Goal: Information Seeking & Learning: Compare options

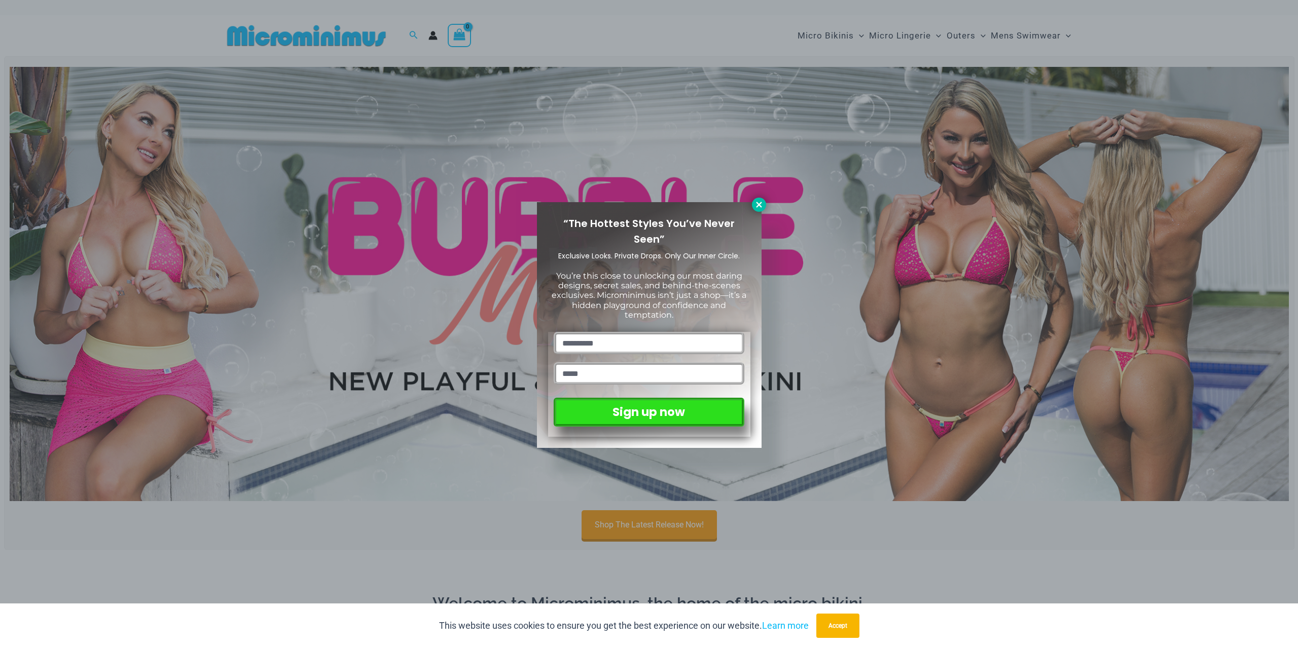
click at [761, 206] on icon at bounding box center [759, 205] width 6 height 6
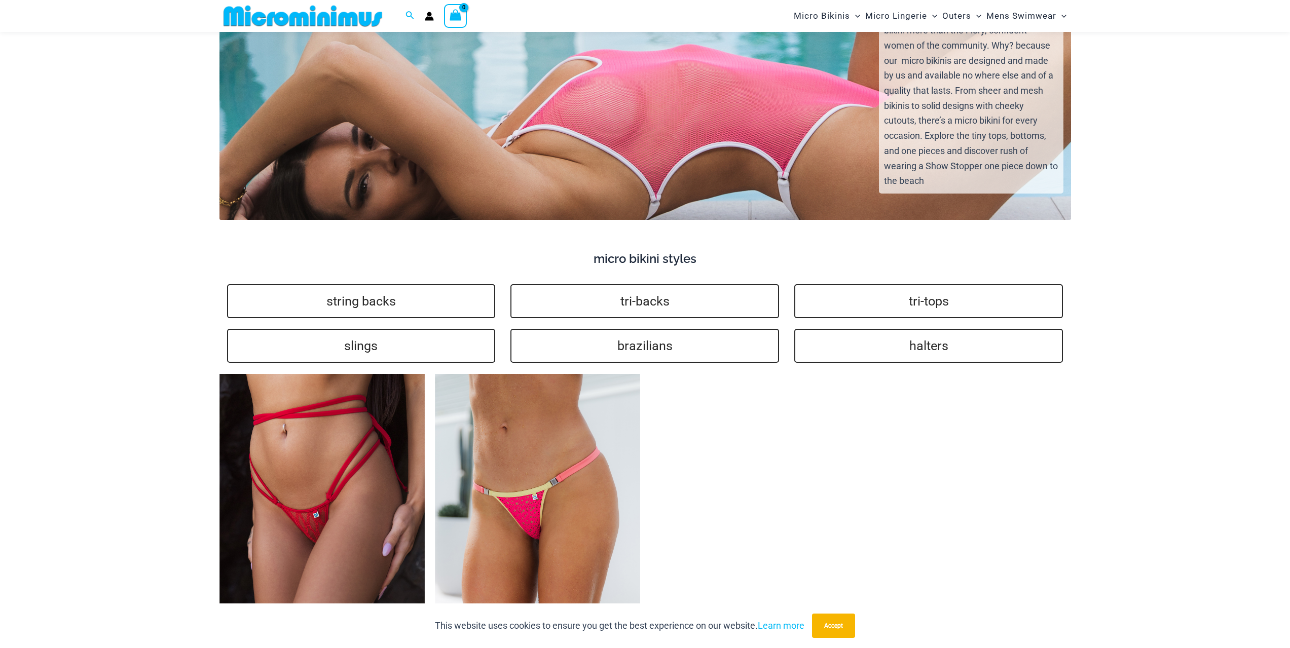
scroll to position [2069, 0]
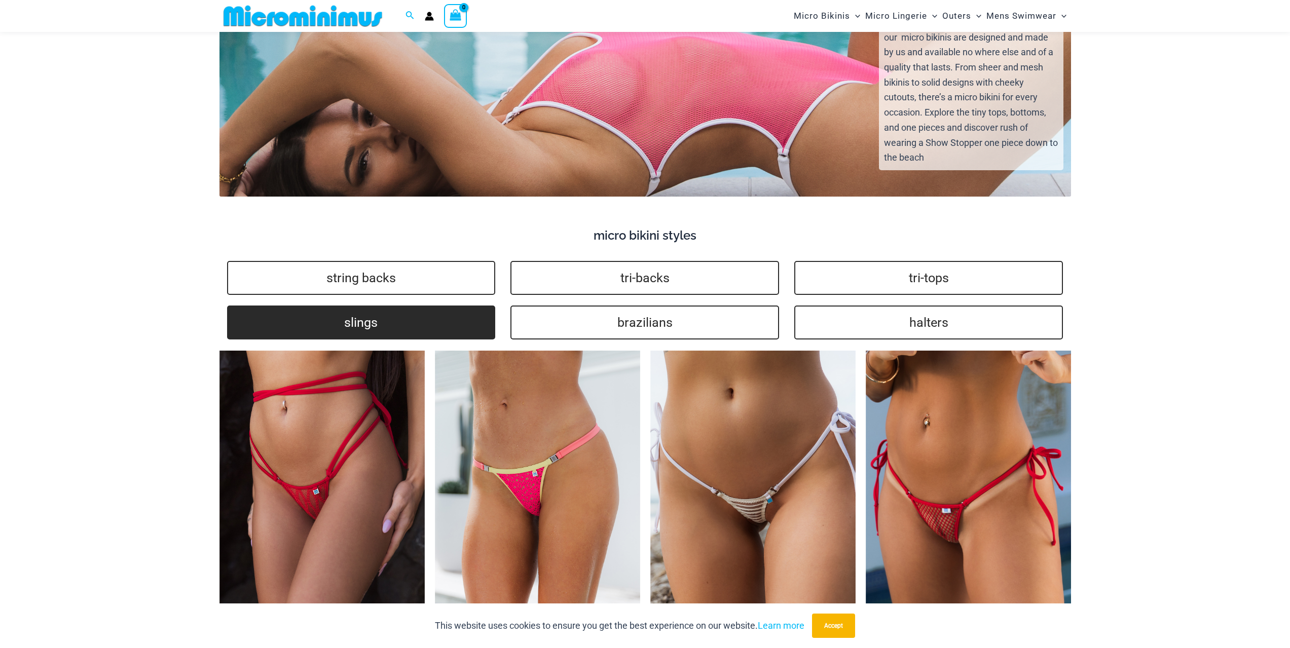
click at [354, 308] on link "slings" at bounding box center [361, 323] width 269 height 34
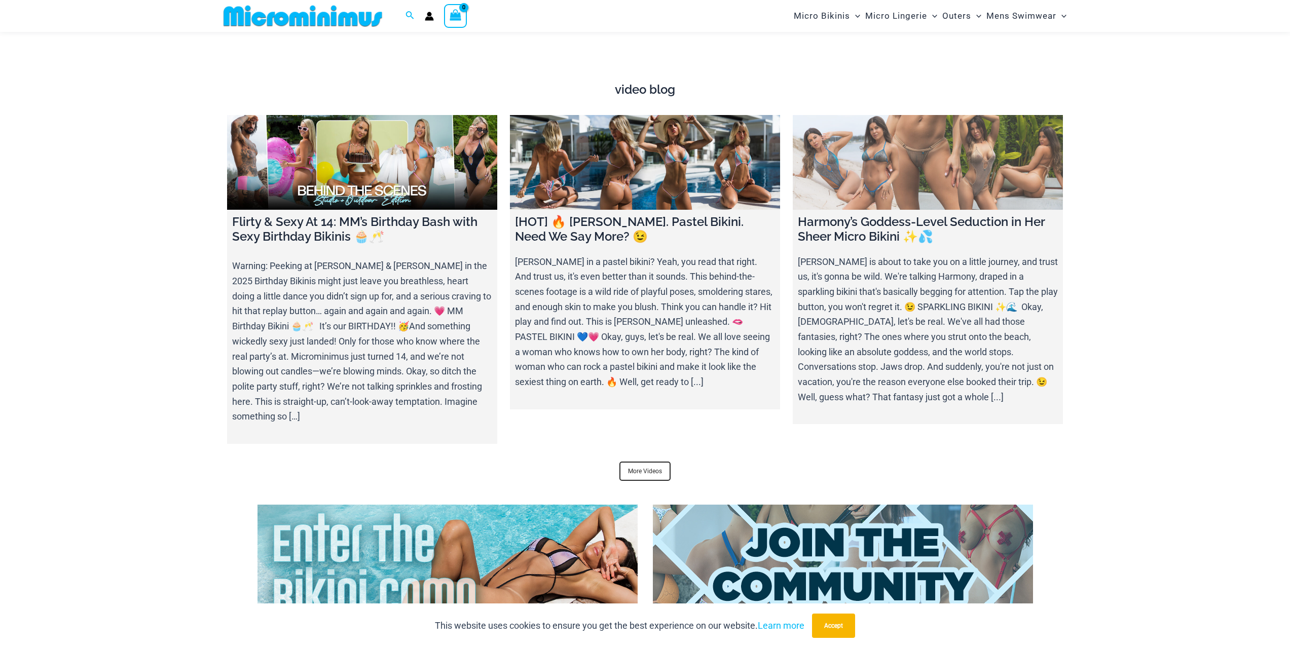
scroll to position [3793, 0]
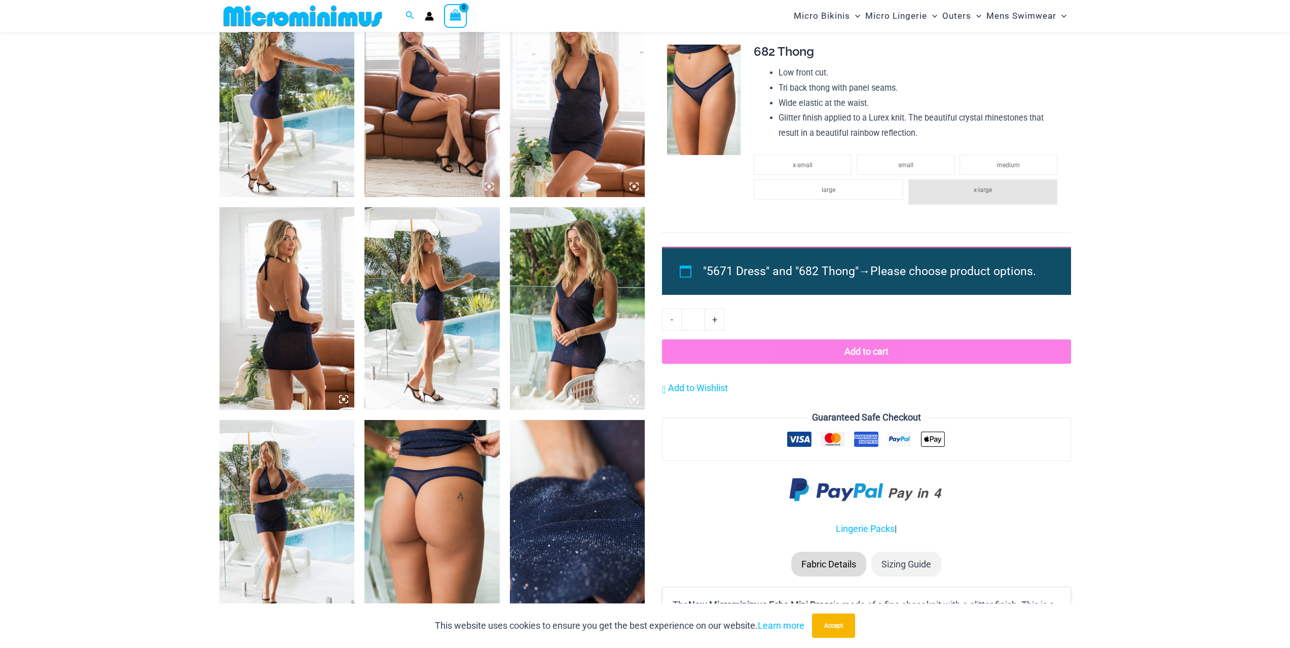
scroll to position [751, 0]
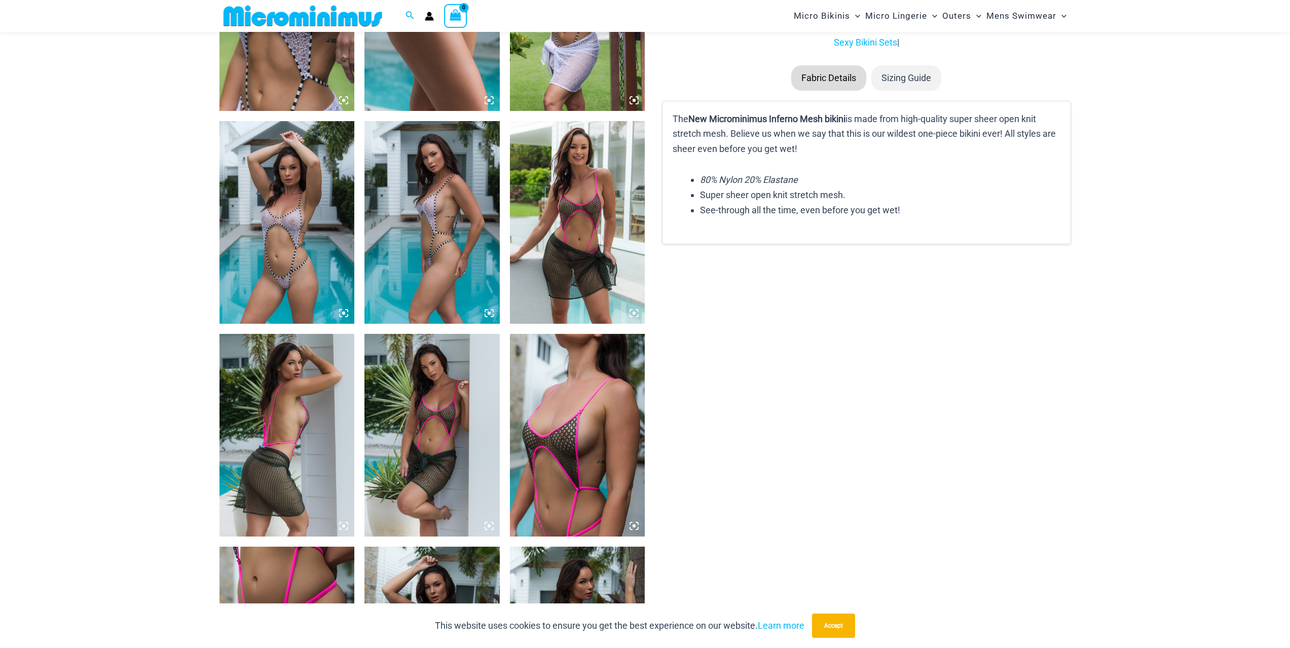
scroll to position [1055, 0]
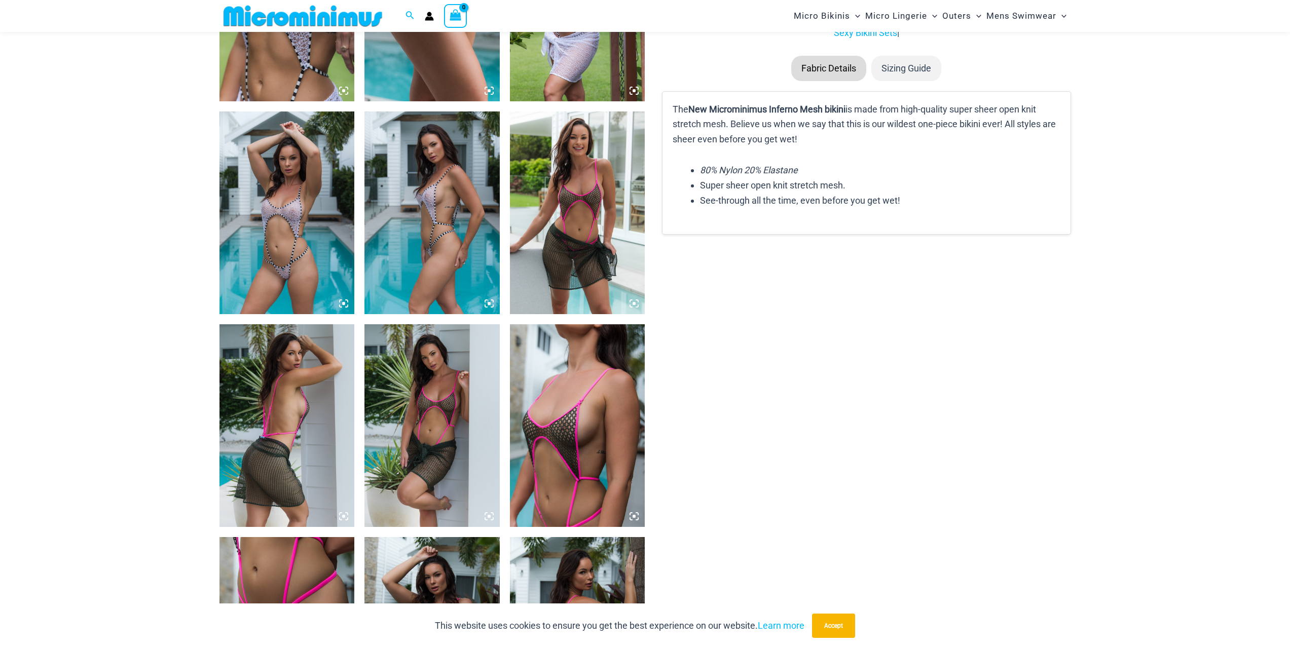
click at [558, 205] on img at bounding box center [577, 213] width 135 height 203
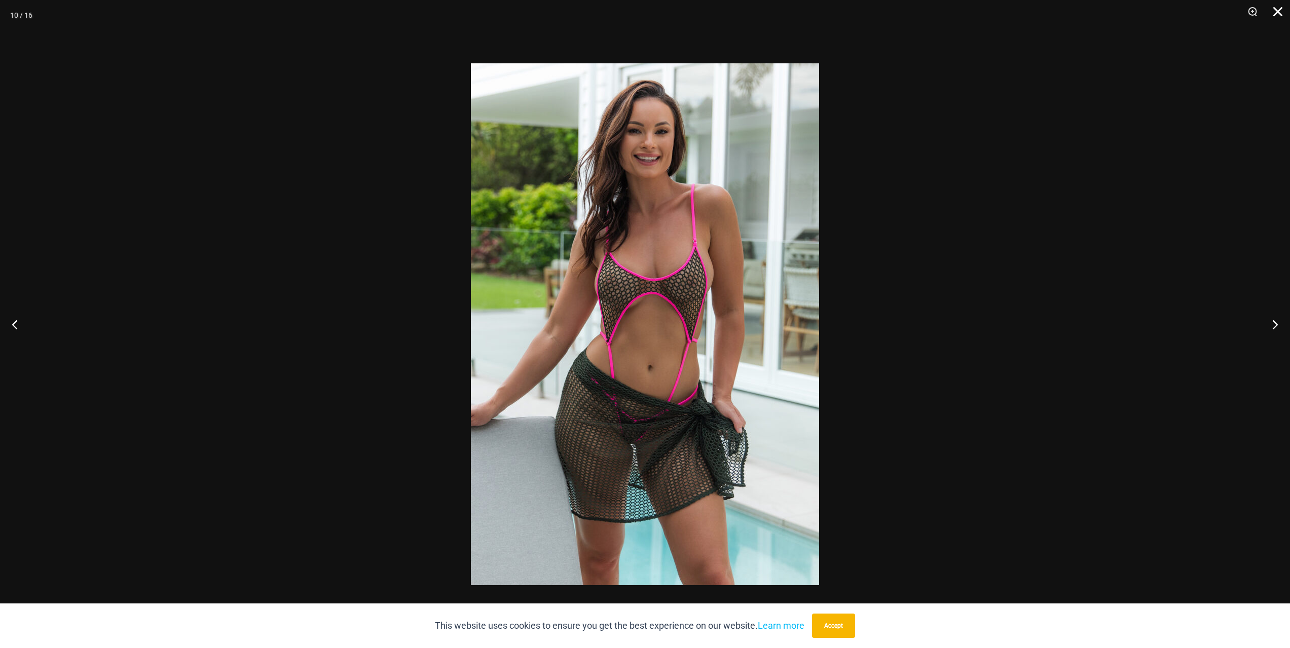
click at [1274, 11] on button "Close" at bounding box center [1274, 15] width 25 height 30
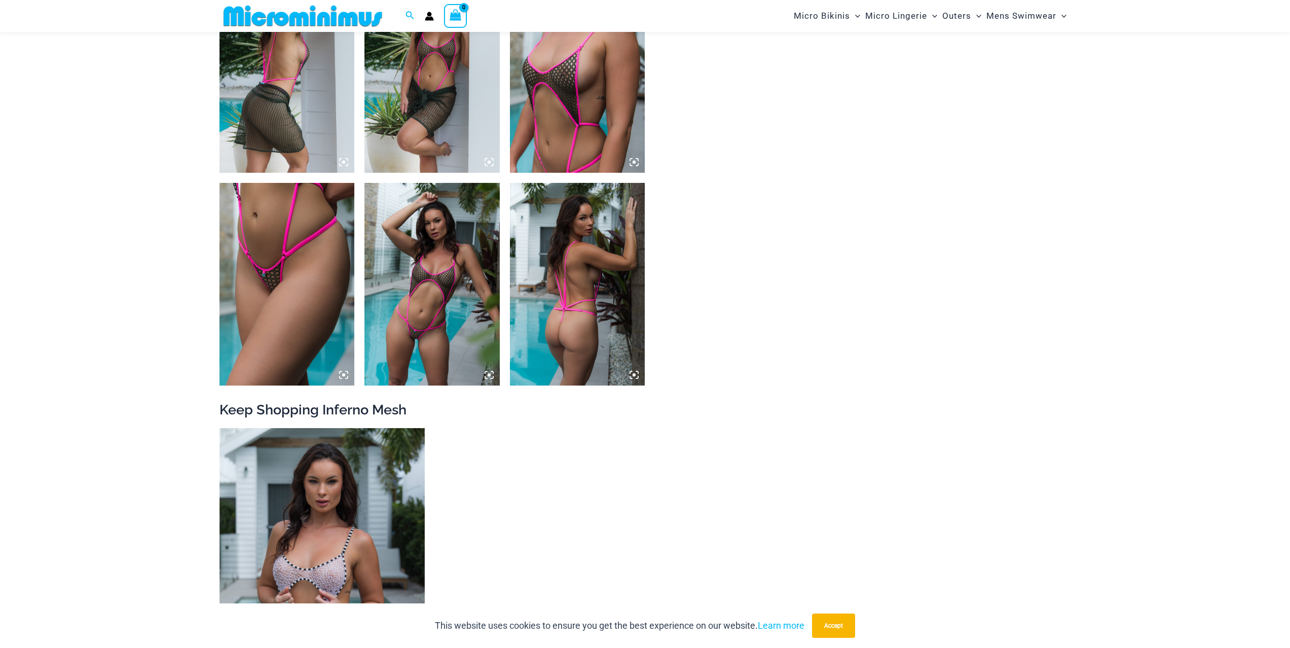
scroll to position [1410, 0]
click at [405, 282] on img at bounding box center [431, 284] width 135 height 203
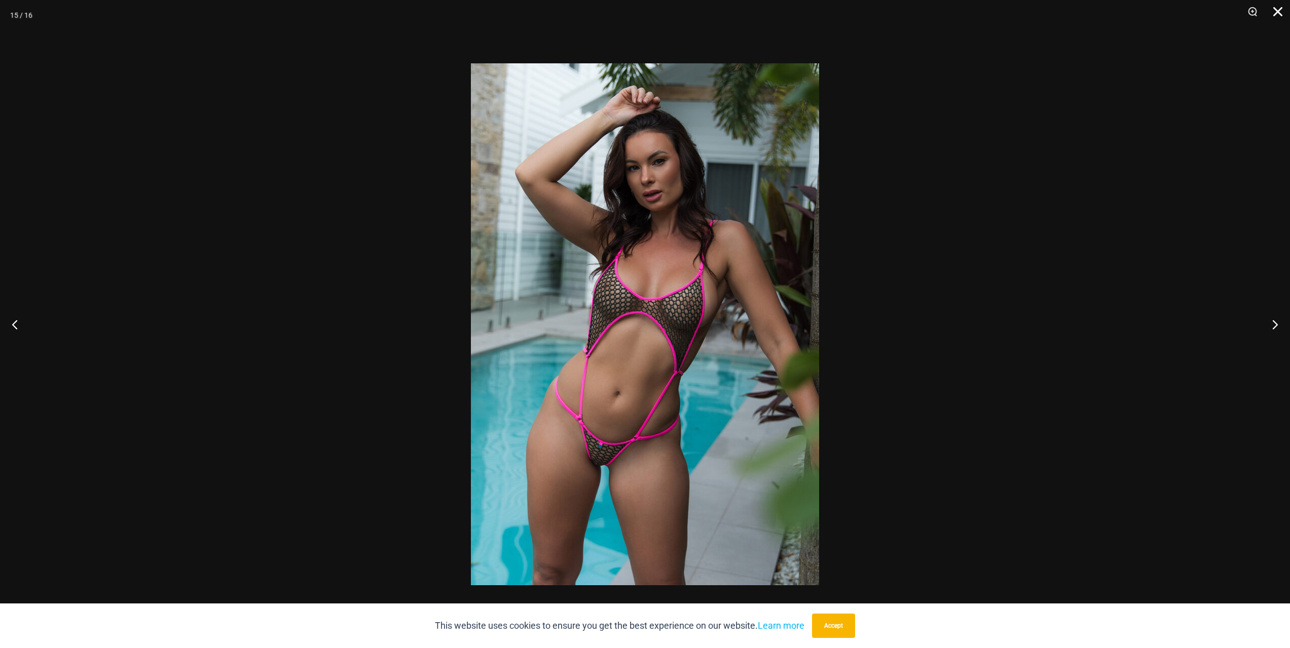
click at [1280, 9] on button "Close" at bounding box center [1274, 15] width 25 height 30
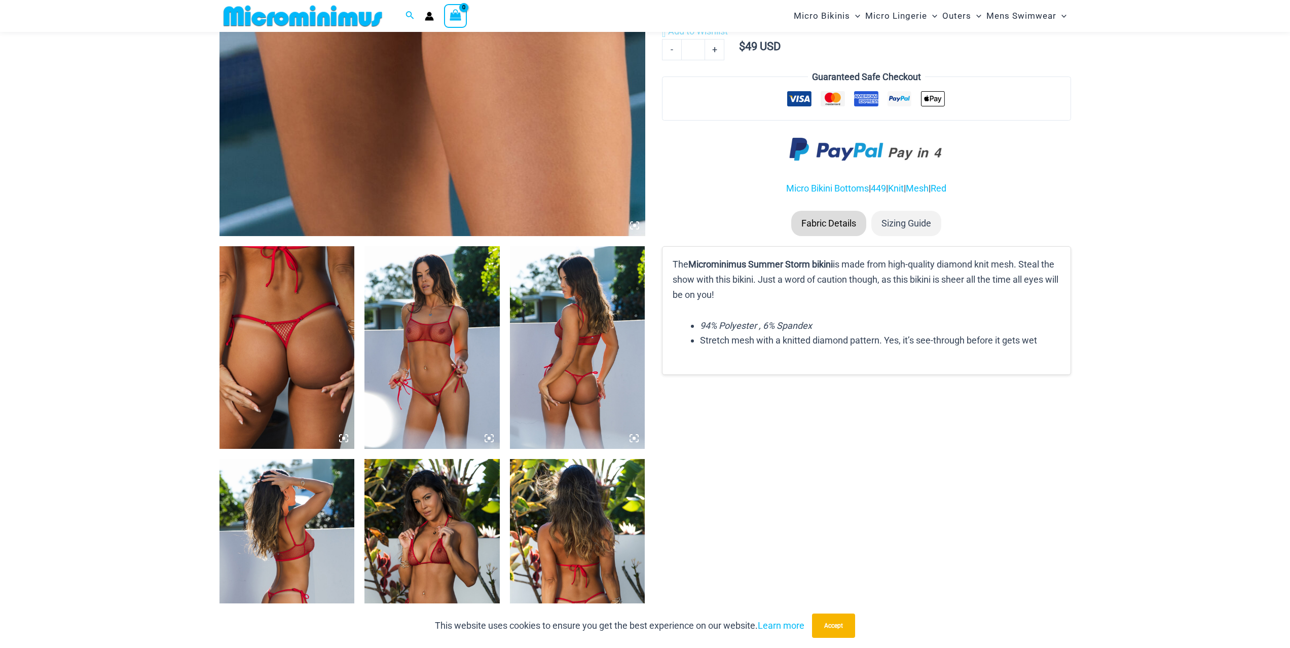
scroll to position [498, 0]
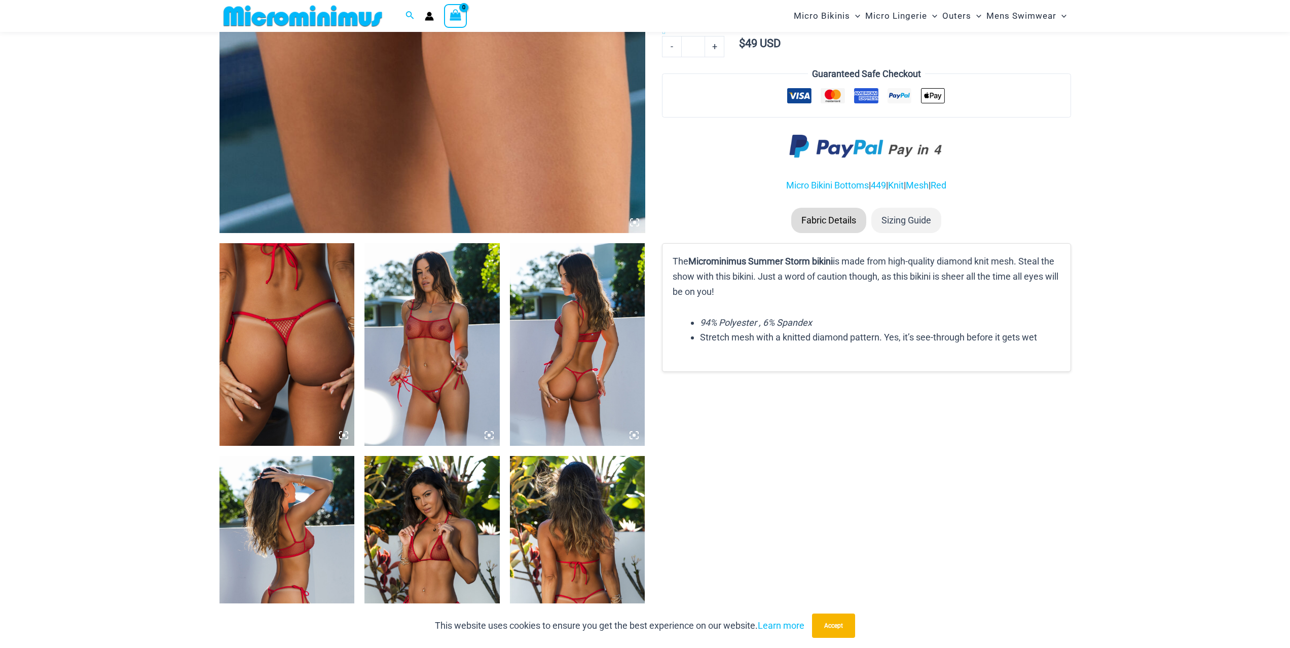
click at [434, 339] on img at bounding box center [431, 344] width 135 height 203
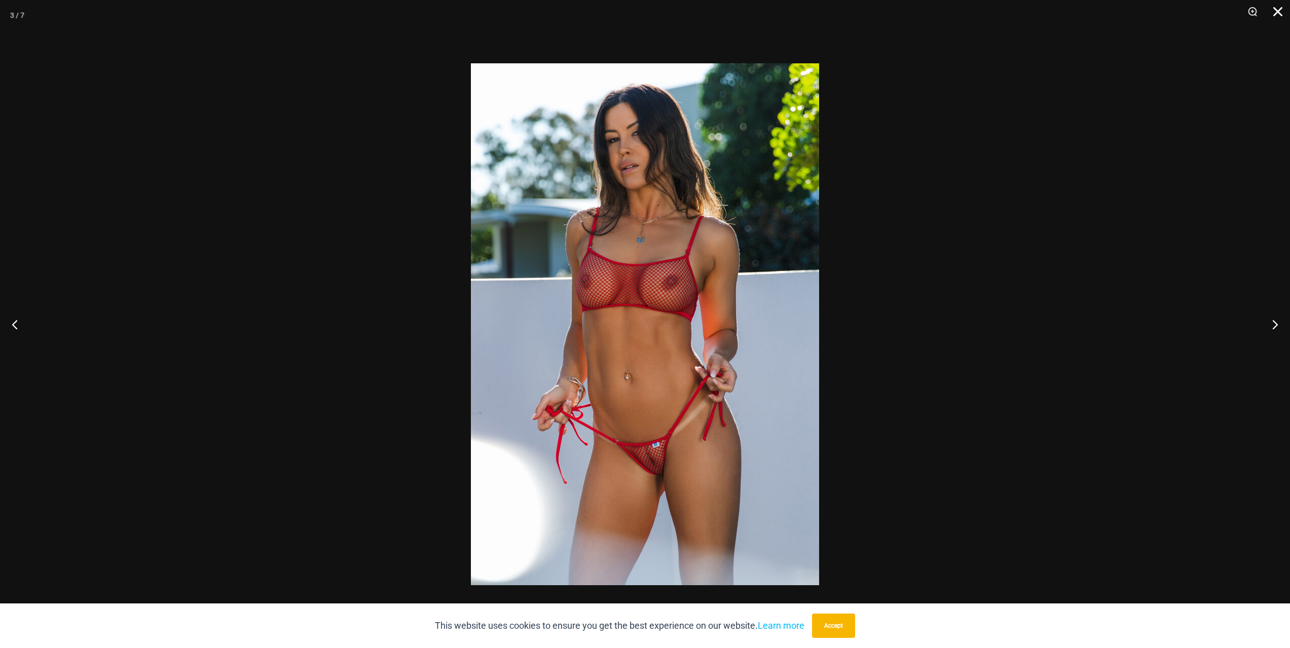
click at [1277, 11] on button "Close" at bounding box center [1274, 15] width 25 height 30
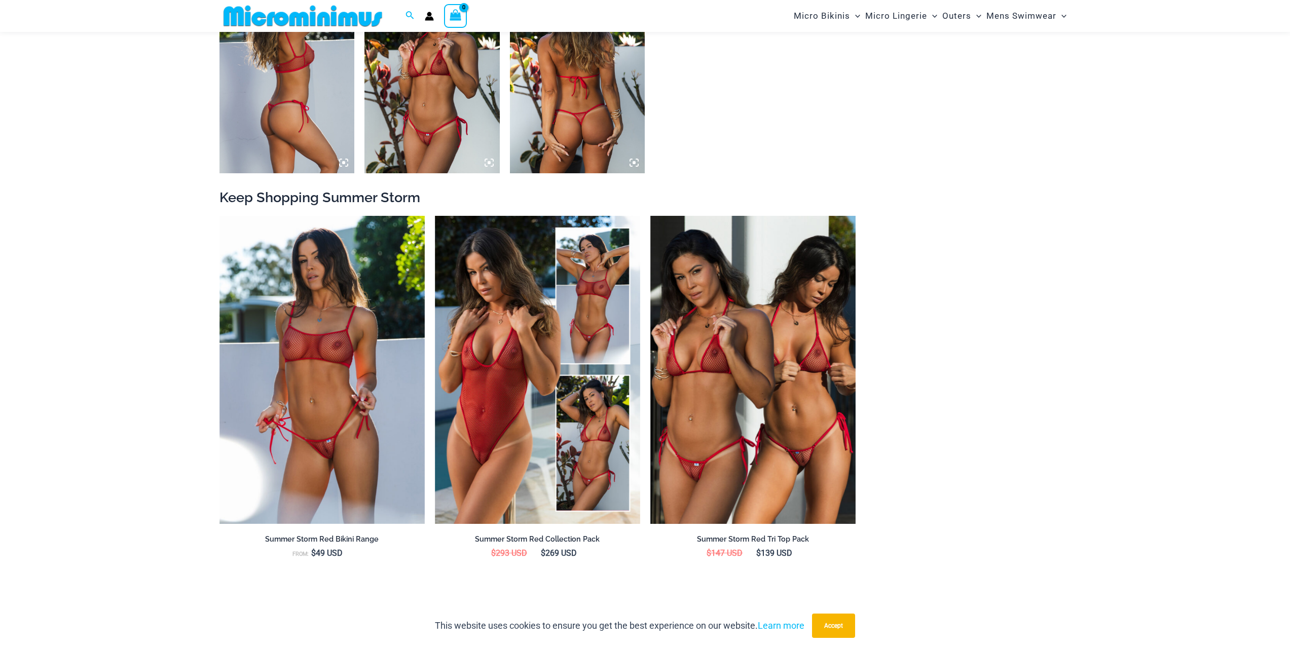
scroll to position [1055, 0]
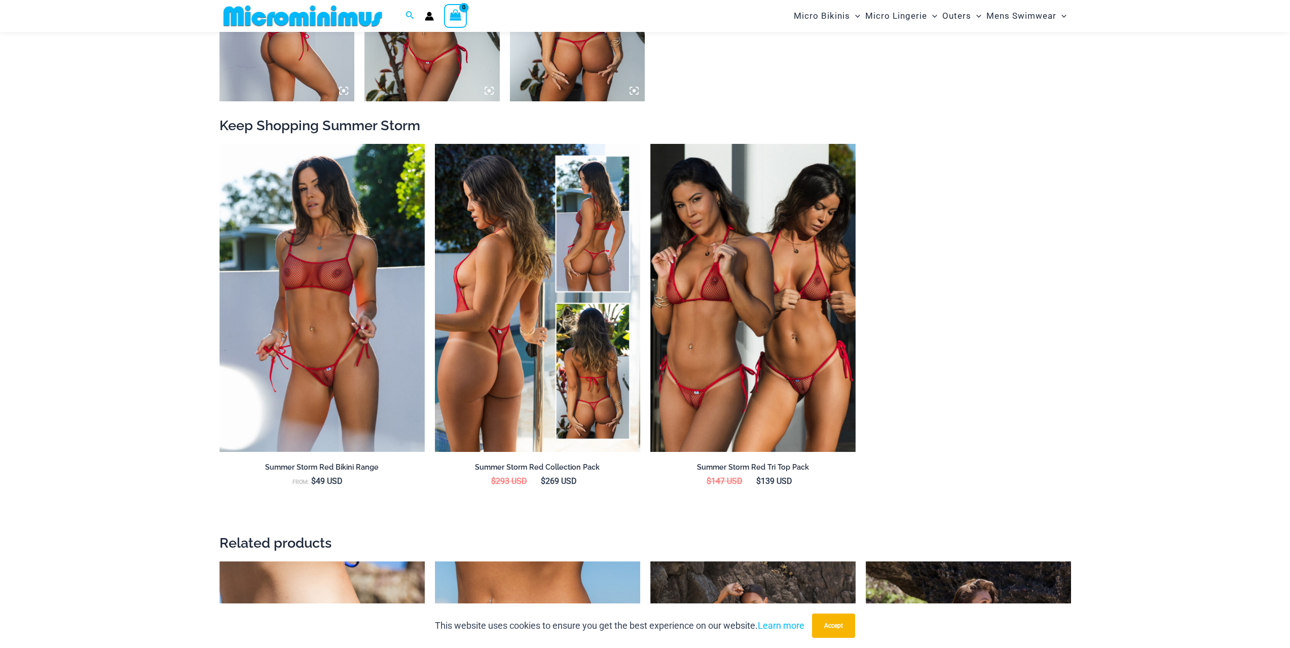
click at [493, 294] on img at bounding box center [537, 298] width 205 height 308
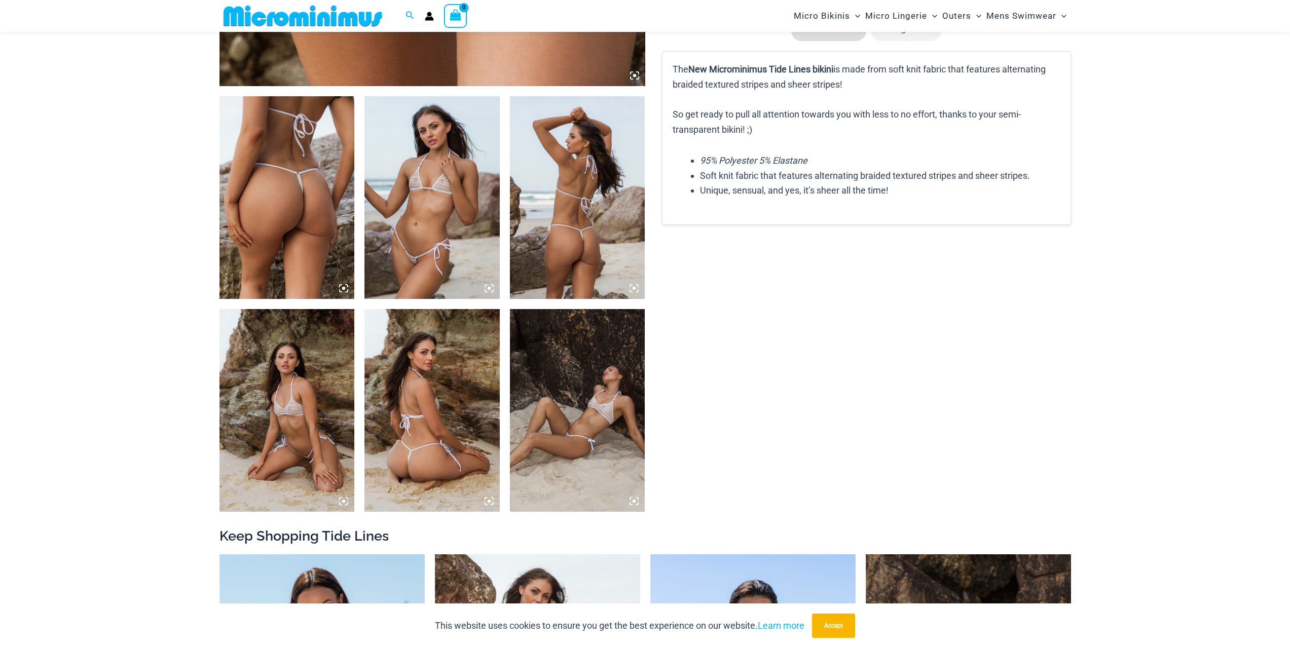
scroll to position [649, 0]
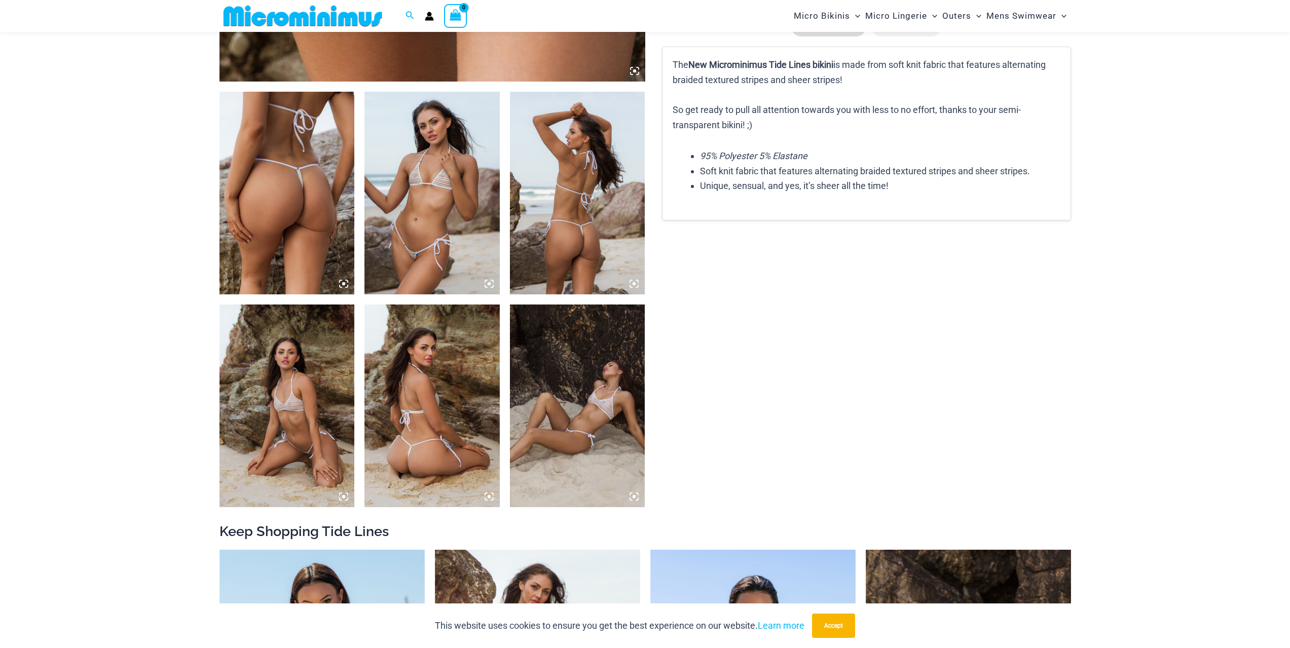
click at [442, 200] on img at bounding box center [431, 193] width 135 height 203
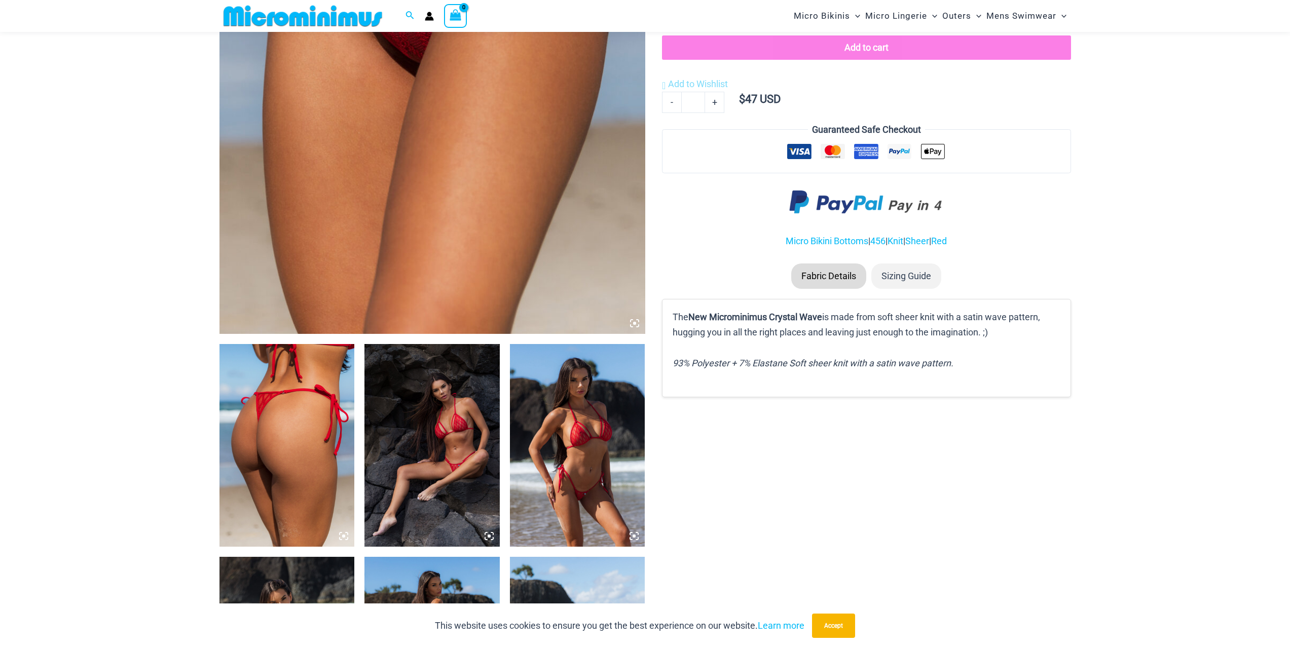
scroll to position [396, 0]
click at [439, 409] on img at bounding box center [431, 446] width 135 height 203
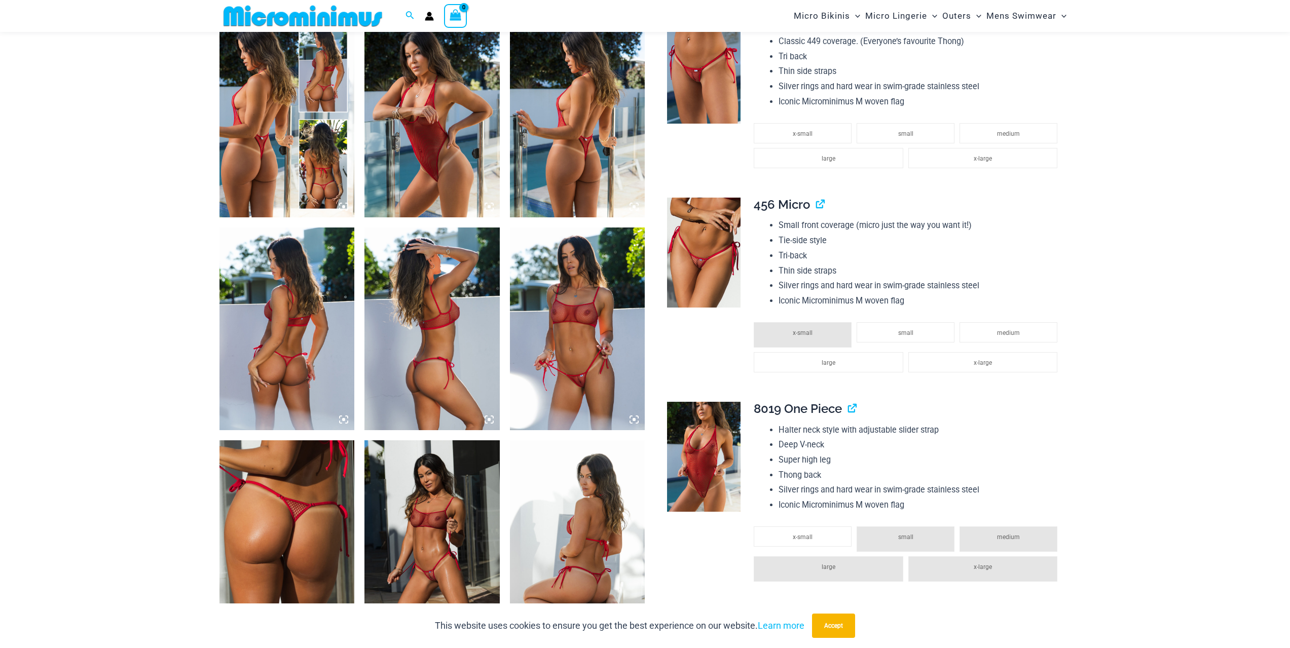
scroll to position [852, 0]
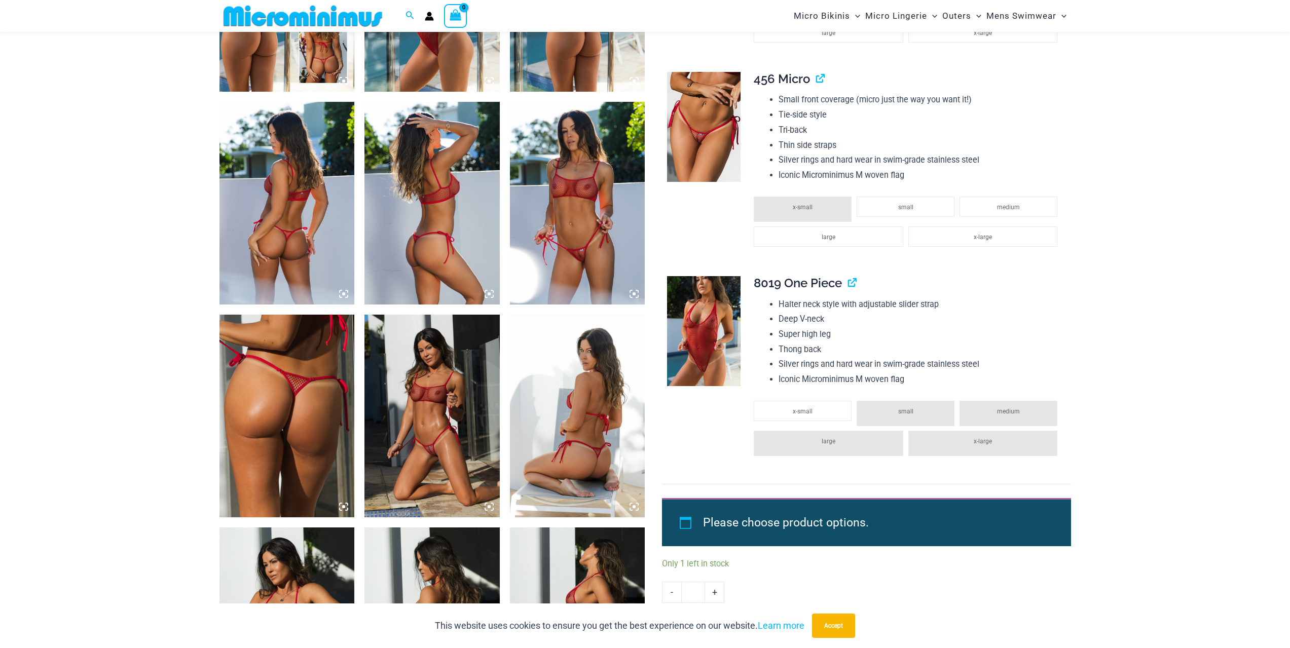
click at [708, 335] on img at bounding box center [704, 331] width 74 height 111
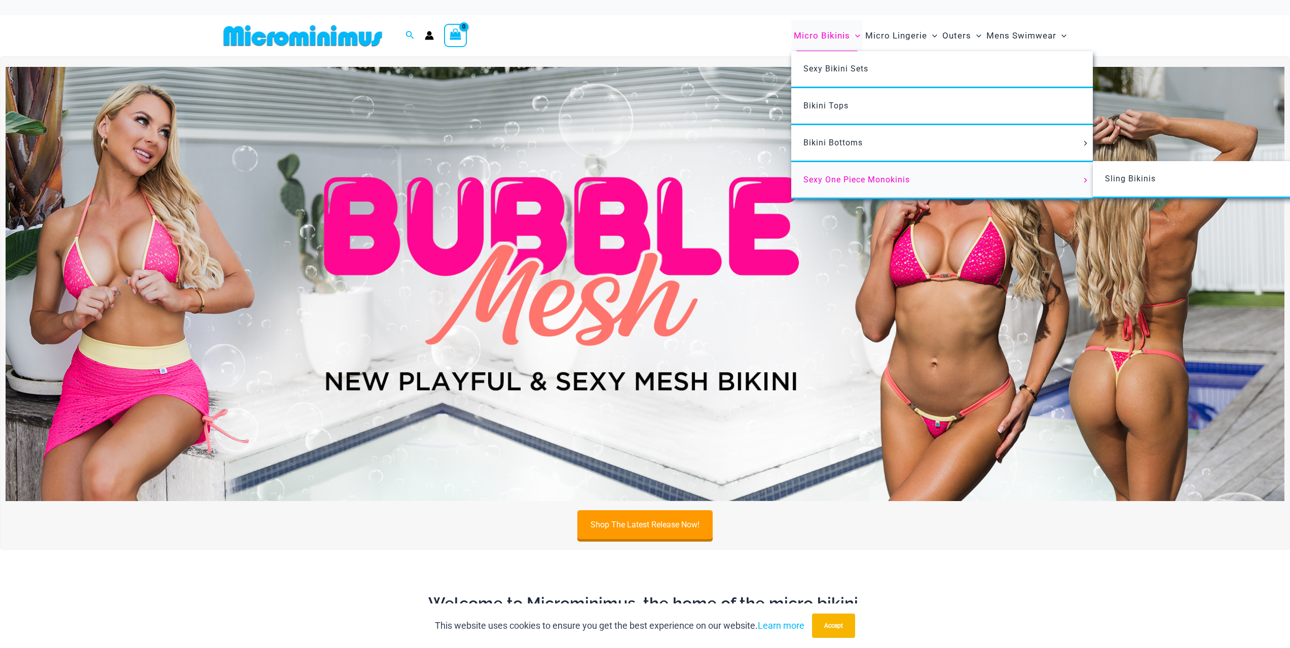
click at [856, 185] on link "Sexy One Piece Monokinis" at bounding box center [942, 180] width 302 height 37
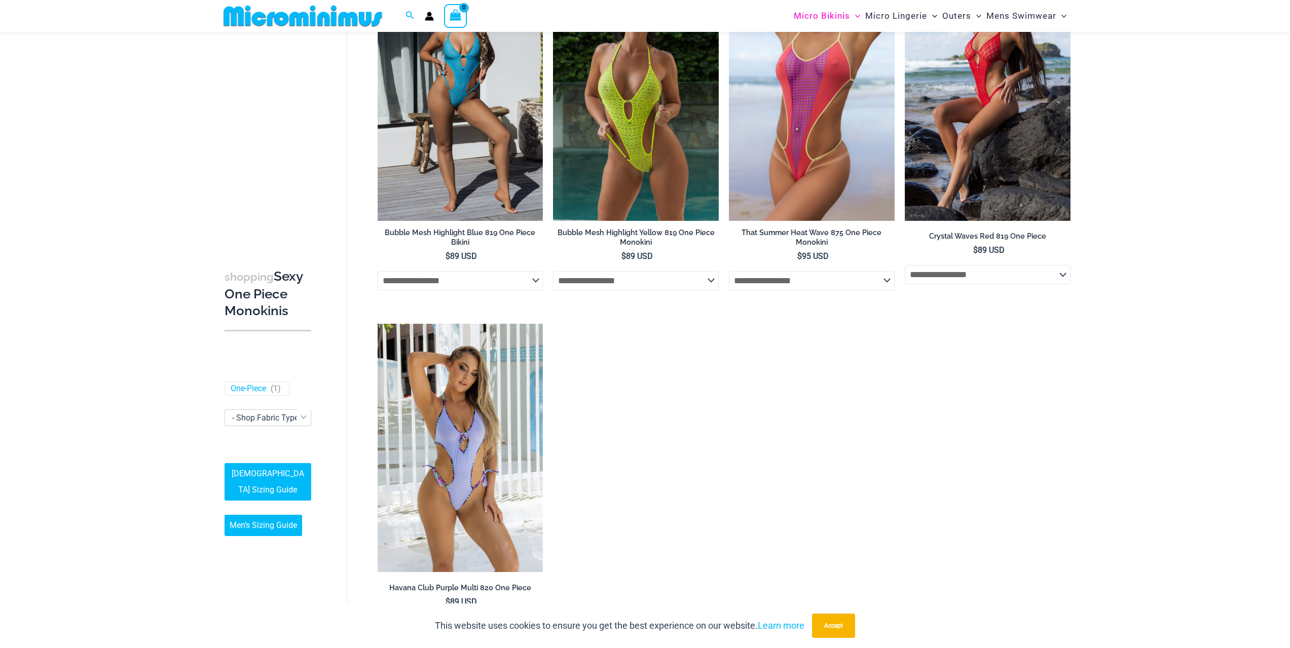
scroll to position [2232, 0]
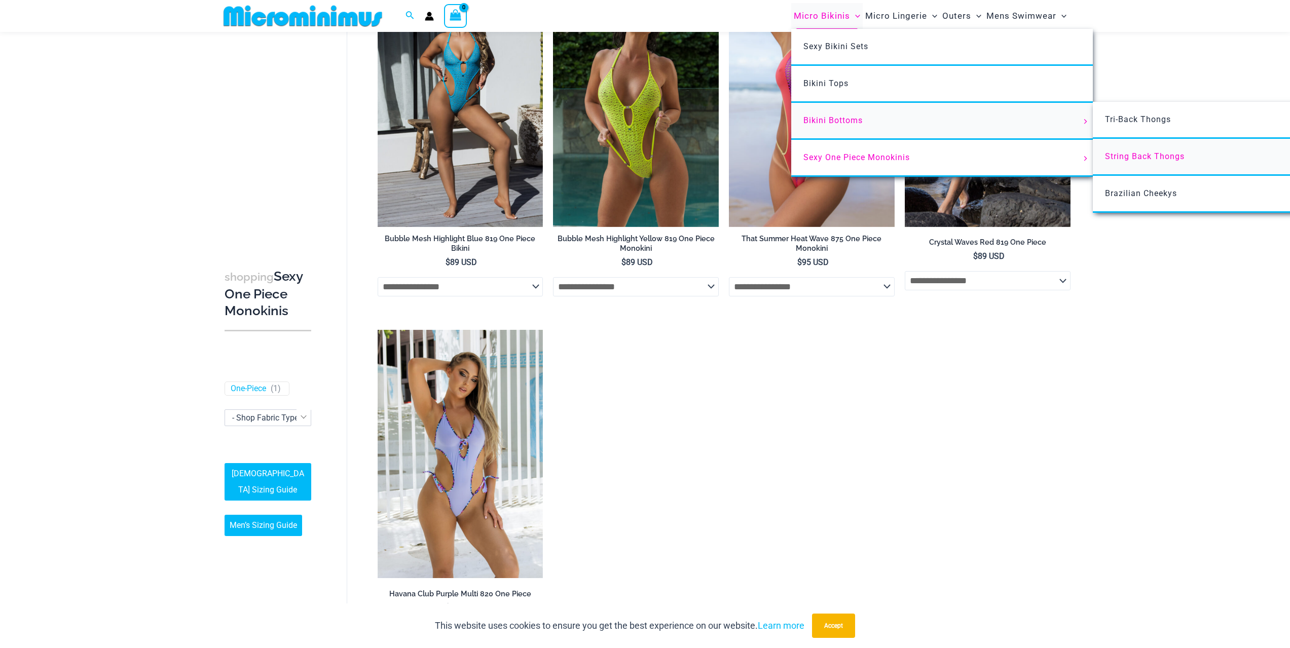
click at [1150, 155] on span "String Back Thongs" at bounding box center [1145, 157] width 80 height 10
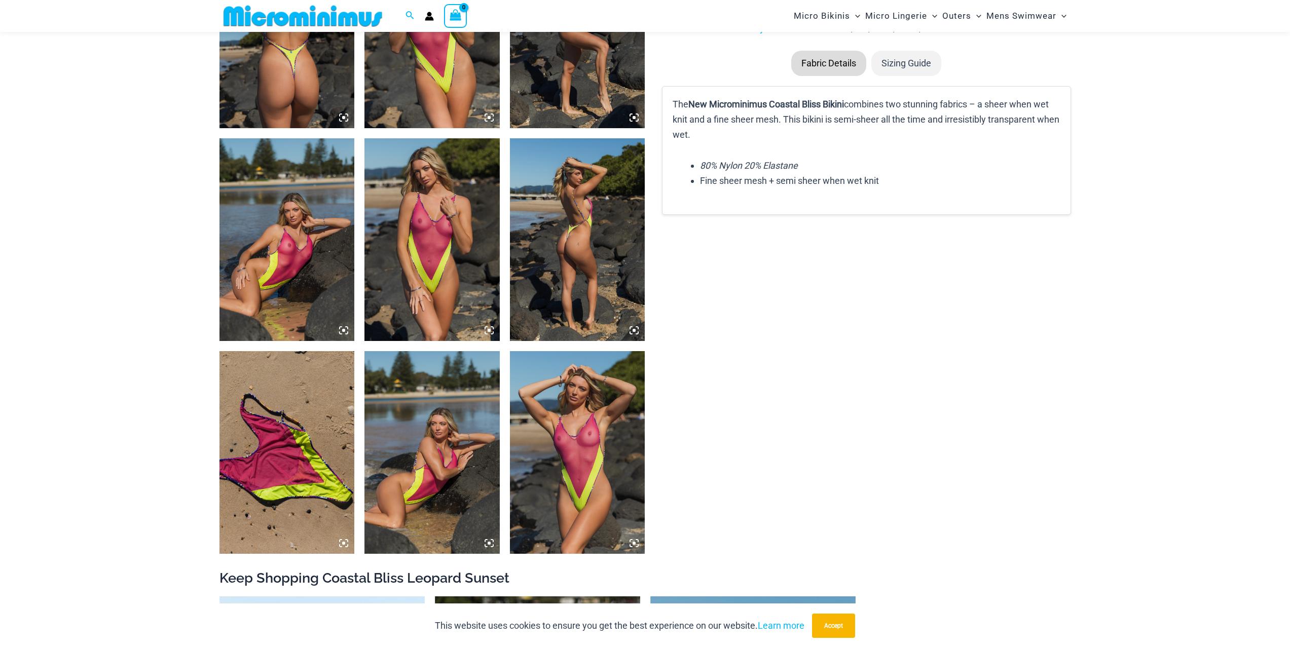
scroll to position [801, 0]
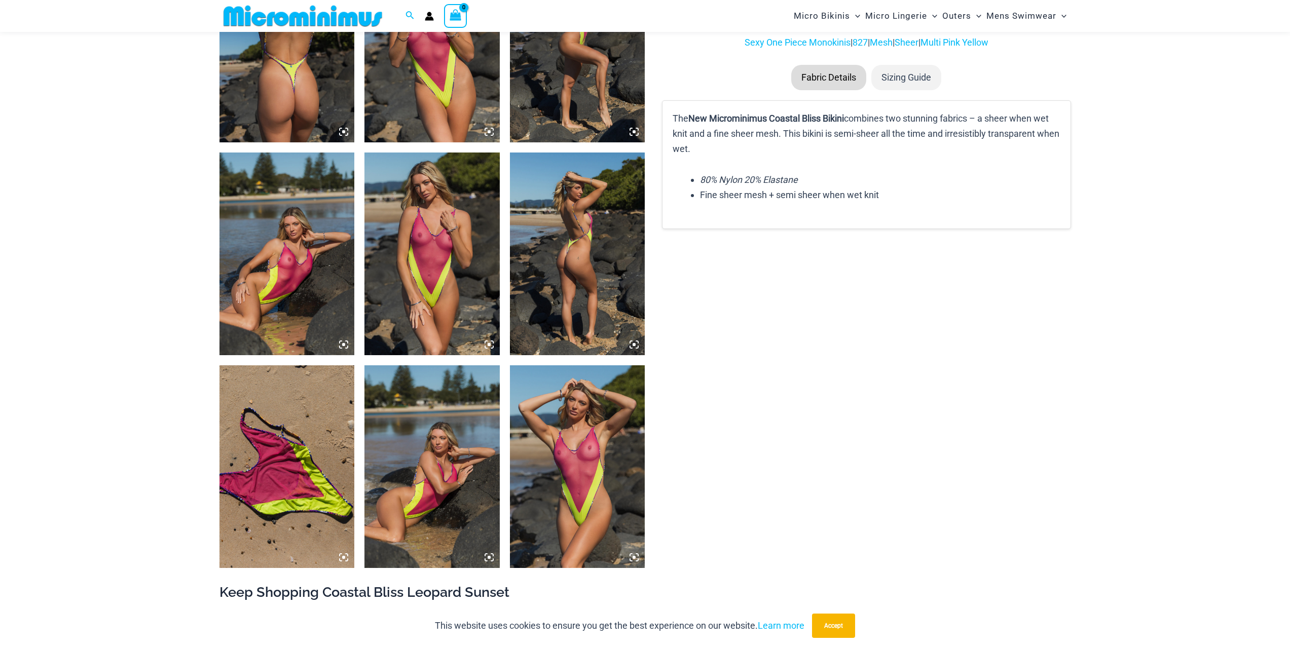
click at [585, 255] on img at bounding box center [577, 254] width 135 height 203
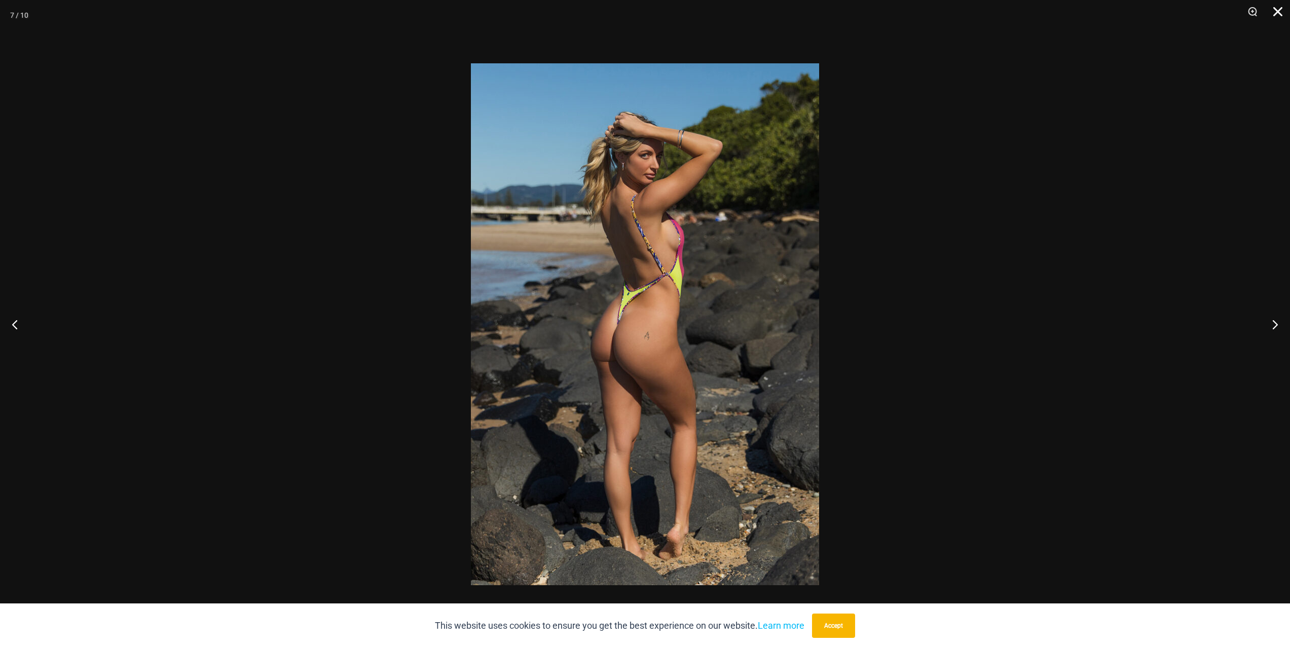
click at [1278, 8] on button "Close" at bounding box center [1274, 15] width 25 height 30
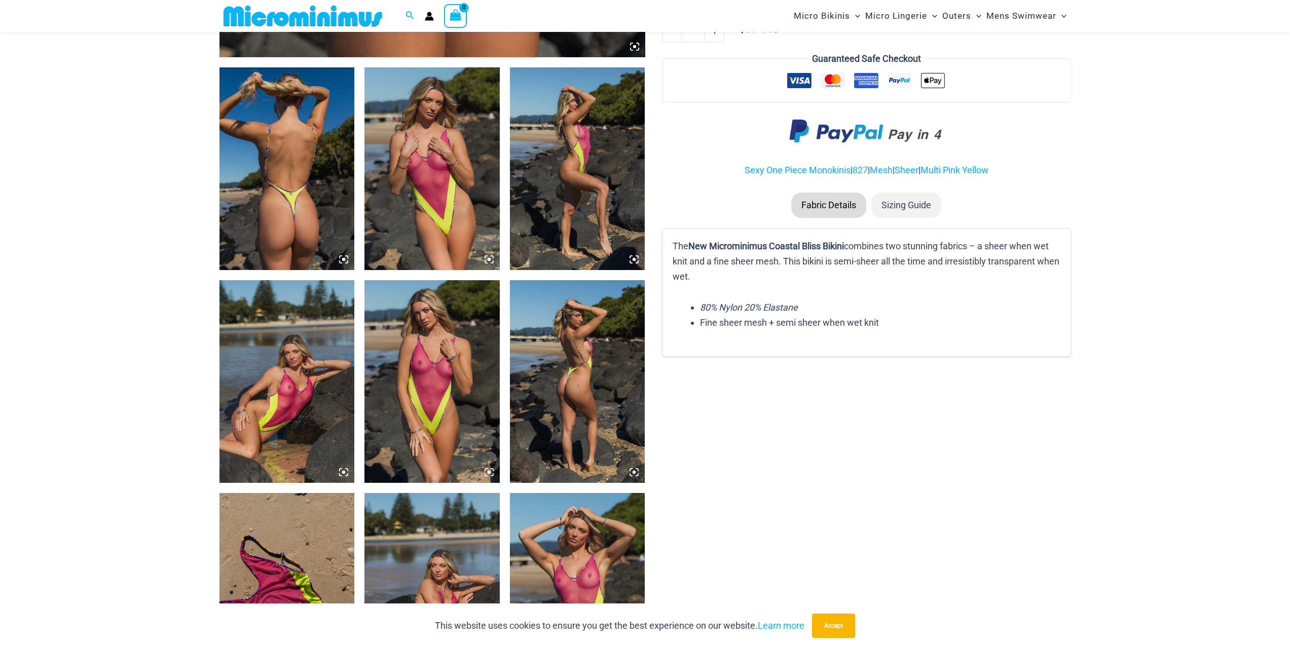
scroll to position [649, 0]
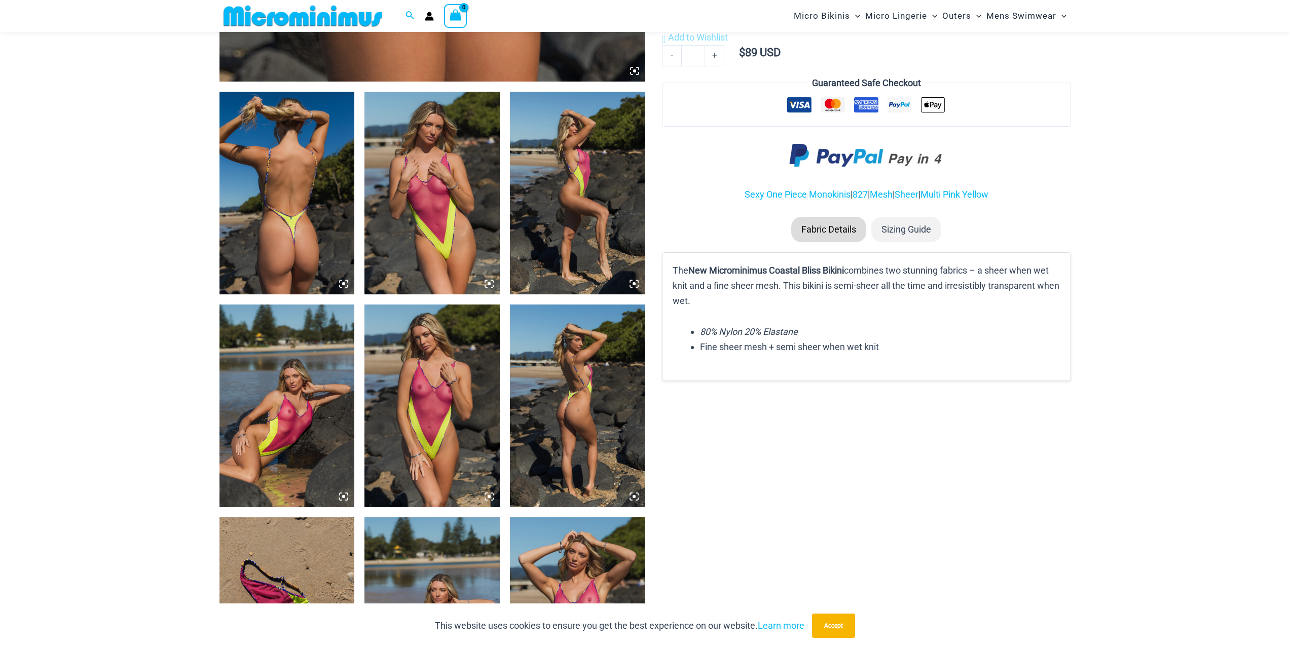
click at [444, 215] on img at bounding box center [431, 193] width 135 height 203
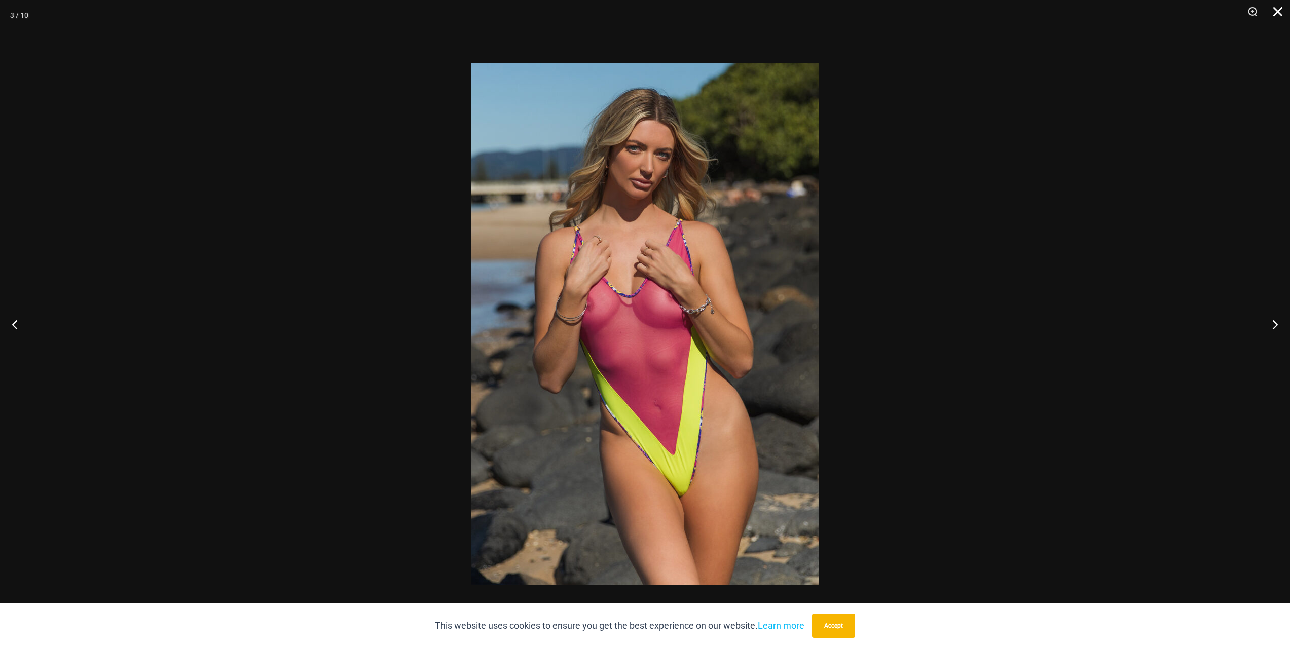
click at [1275, 13] on button "Close" at bounding box center [1274, 15] width 25 height 30
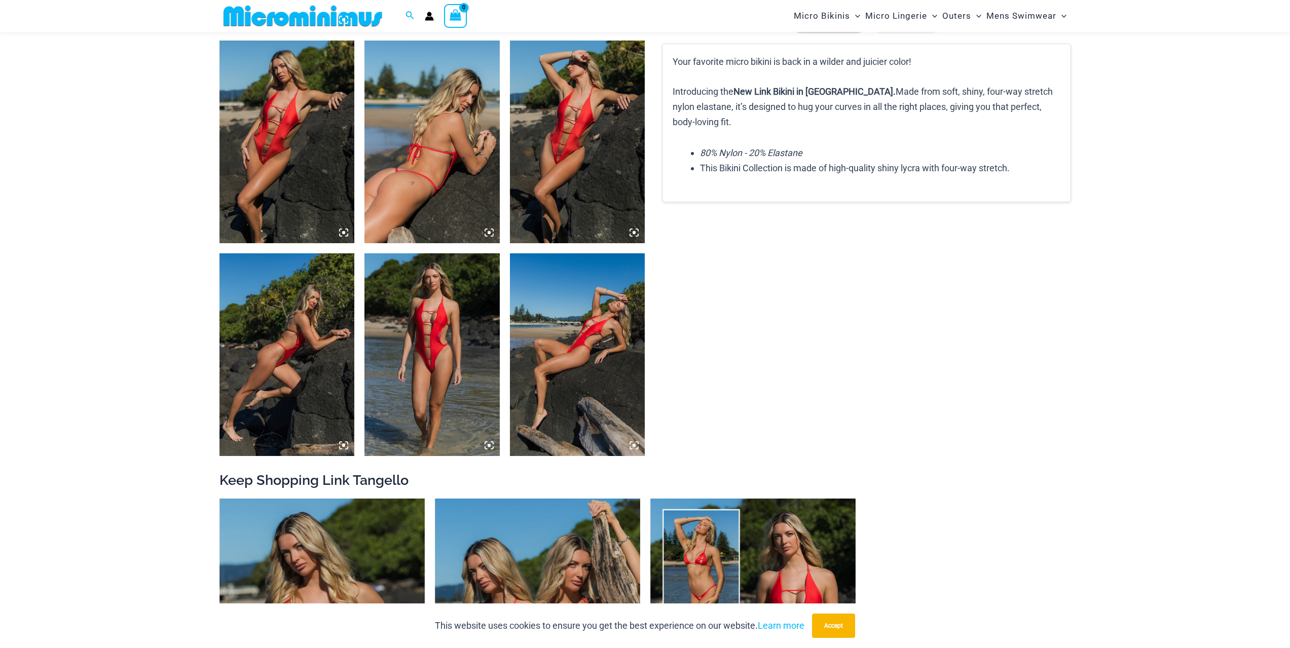
scroll to position [1005, 0]
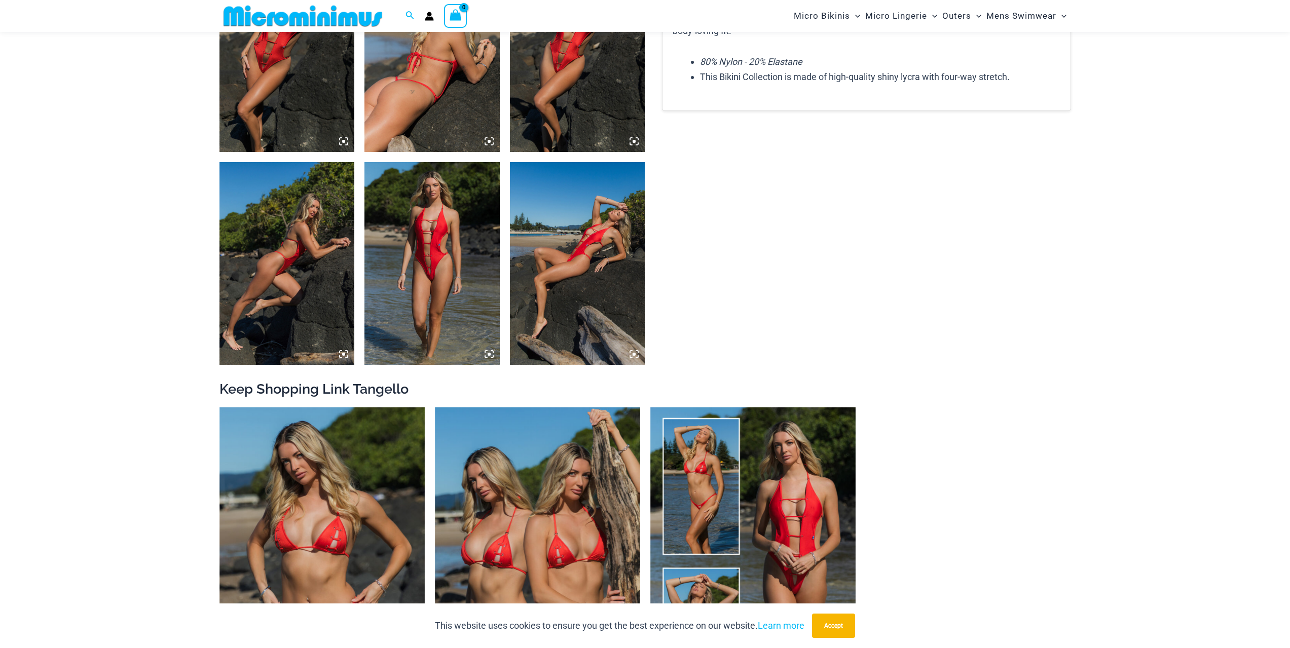
click at [431, 258] on img at bounding box center [431, 263] width 135 height 203
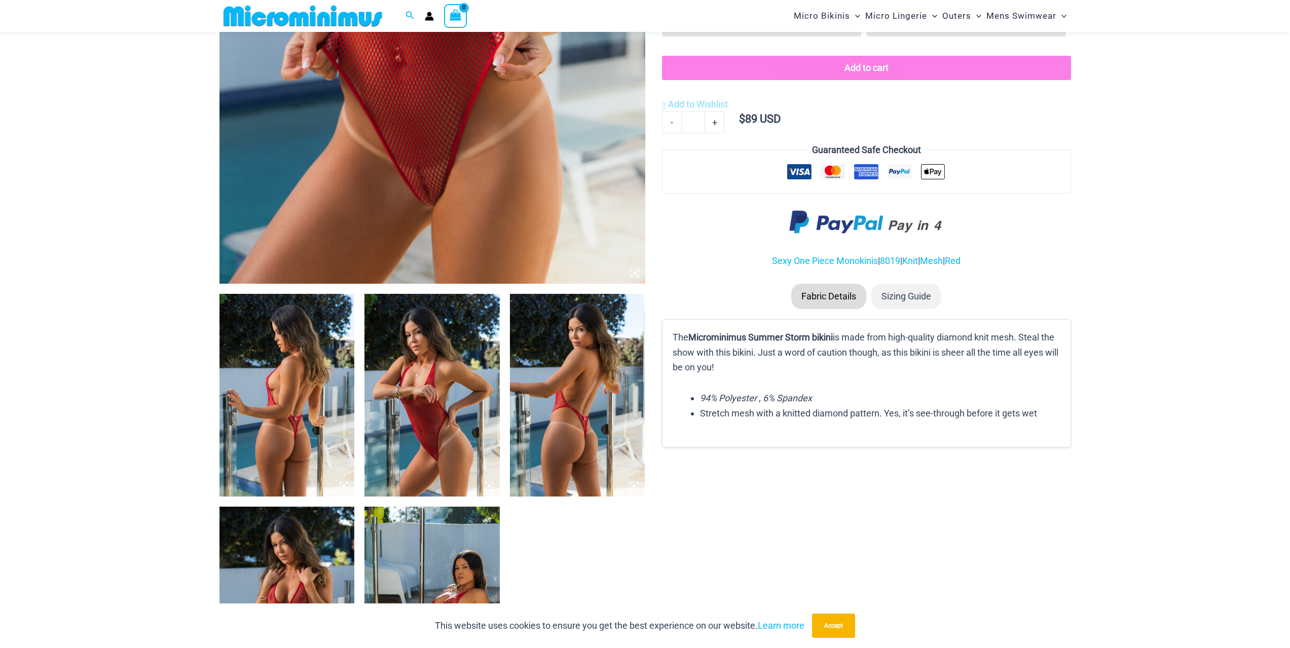
scroll to position [448, 0]
click at [578, 397] on img at bounding box center [577, 394] width 135 height 203
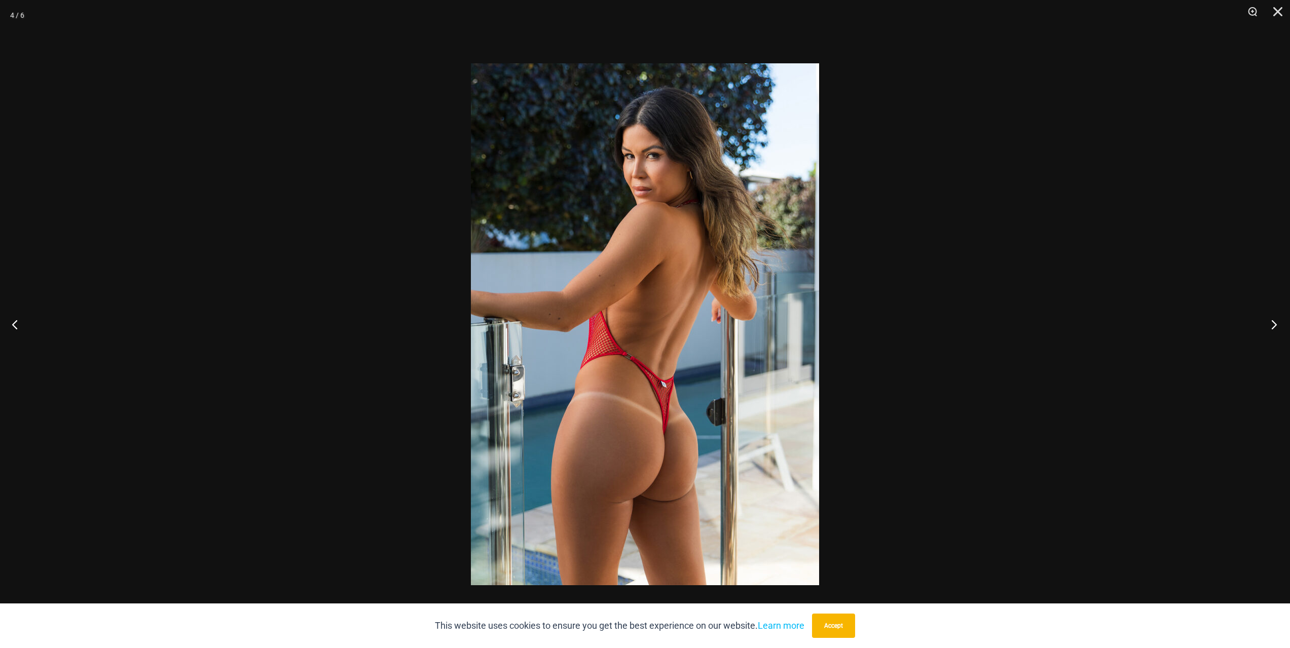
click at [1275, 325] on button "Next" at bounding box center [1271, 324] width 38 height 51
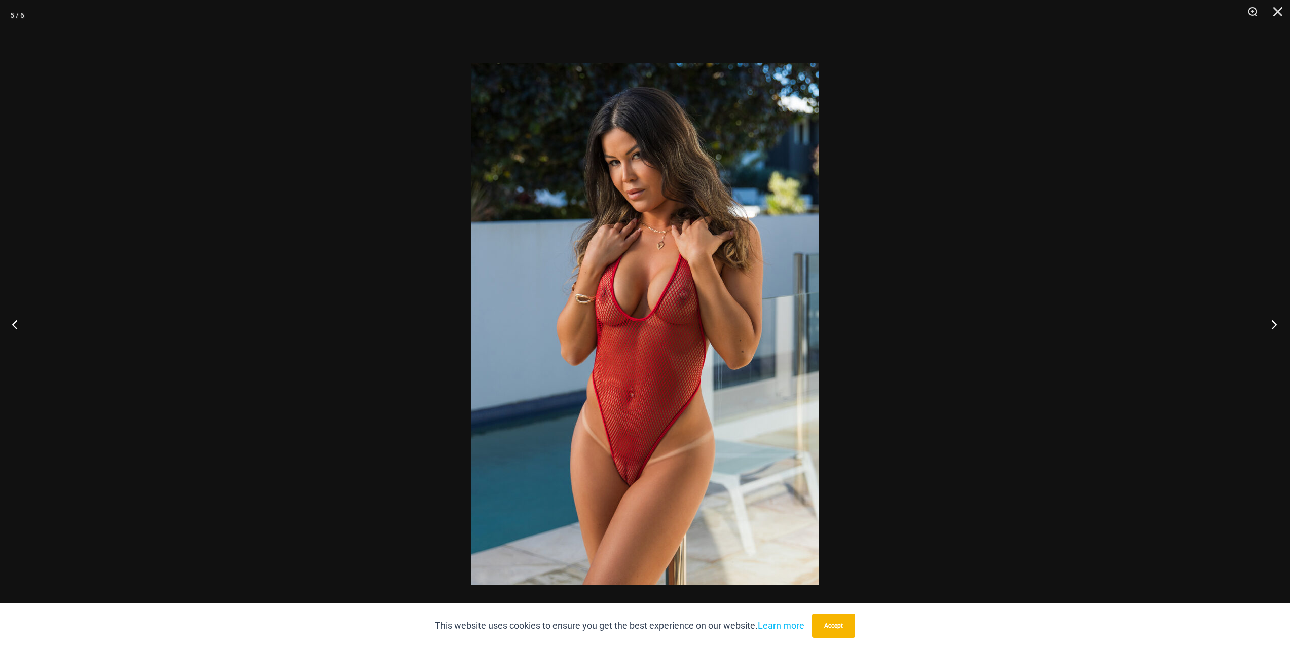
click at [1275, 325] on button "Next" at bounding box center [1271, 324] width 38 height 51
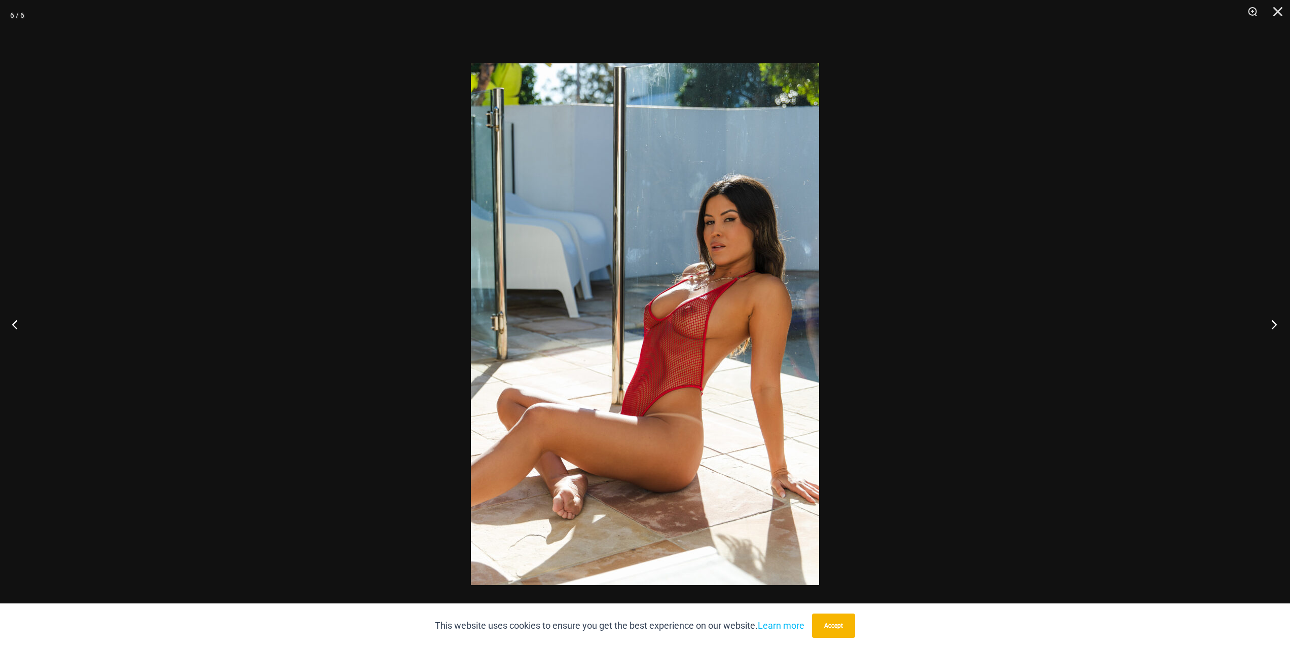
click at [1275, 325] on button "Next" at bounding box center [1271, 324] width 38 height 51
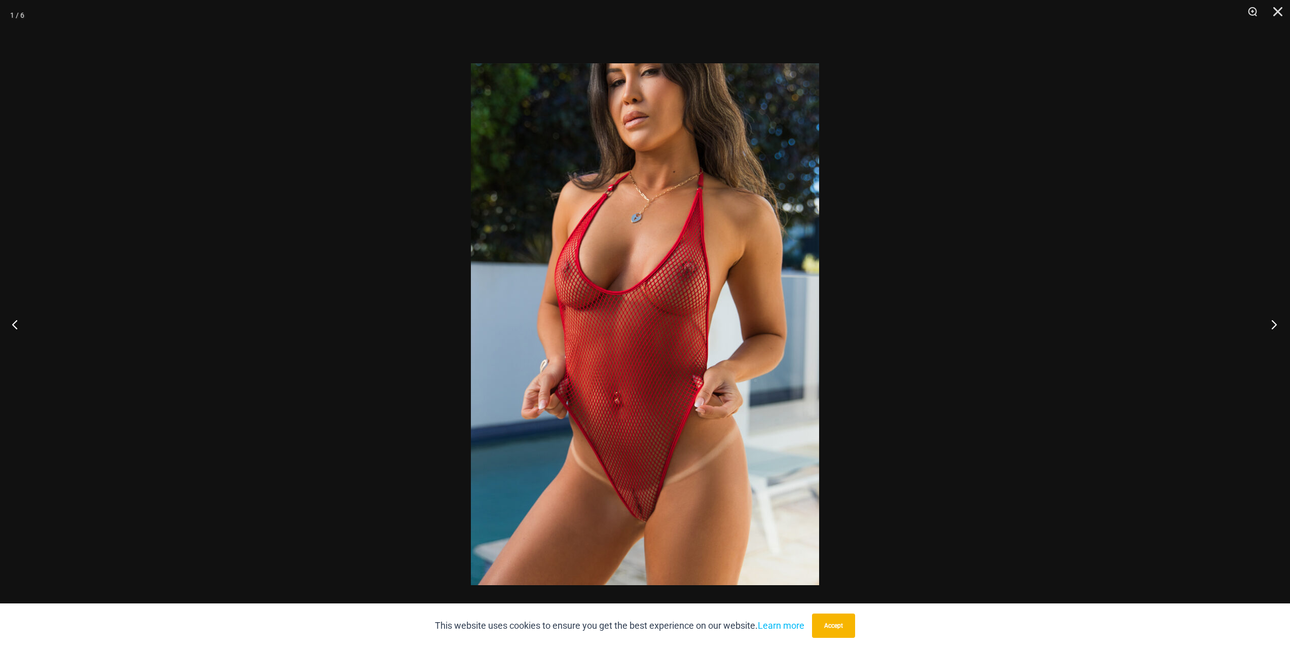
click at [1275, 325] on button "Next" at bounding box center [1271, 324] width 38 height 51
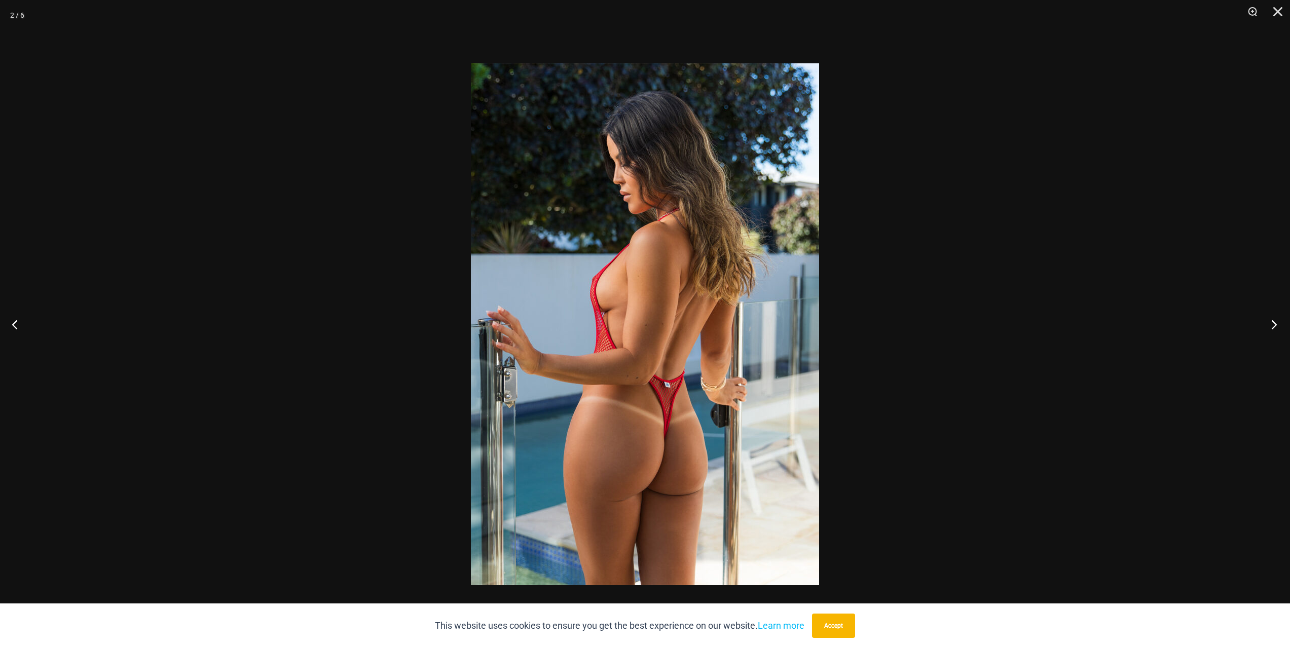
click at [1275, 325] on button "Next" at bounding box center [1271, 324] width 38 height 51
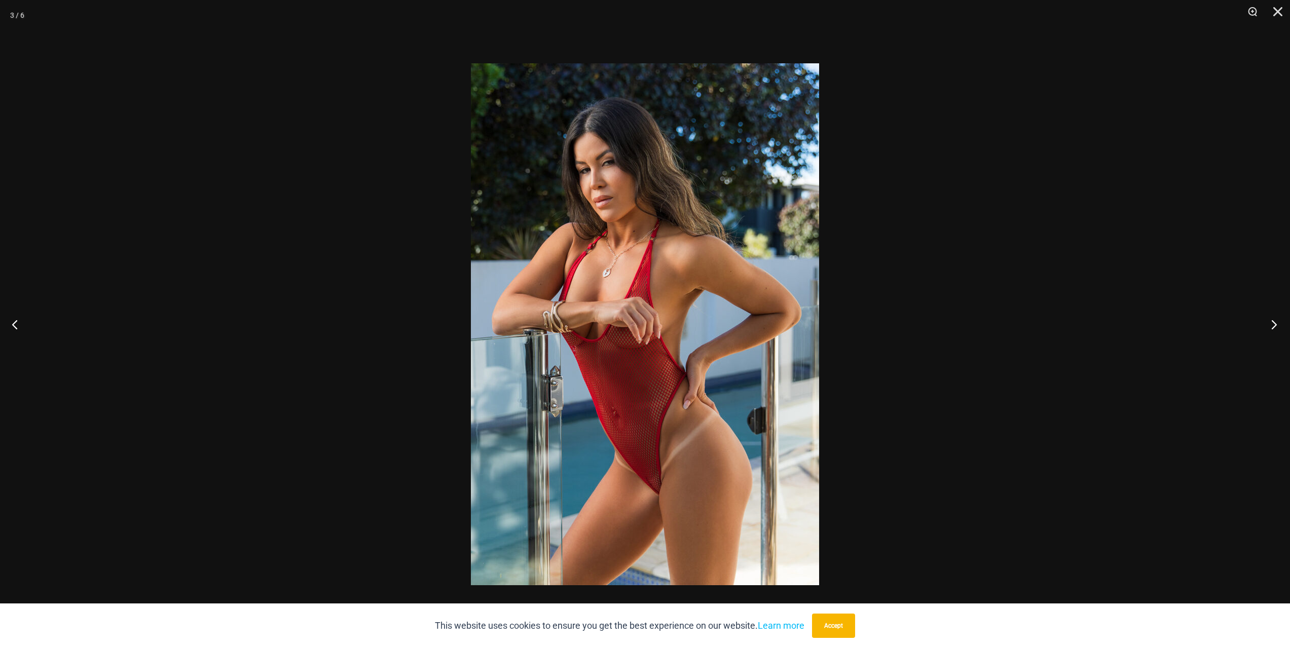
click at [1275, 325] on button "Next" at bounding box center [1271, 324] width 38 height 51
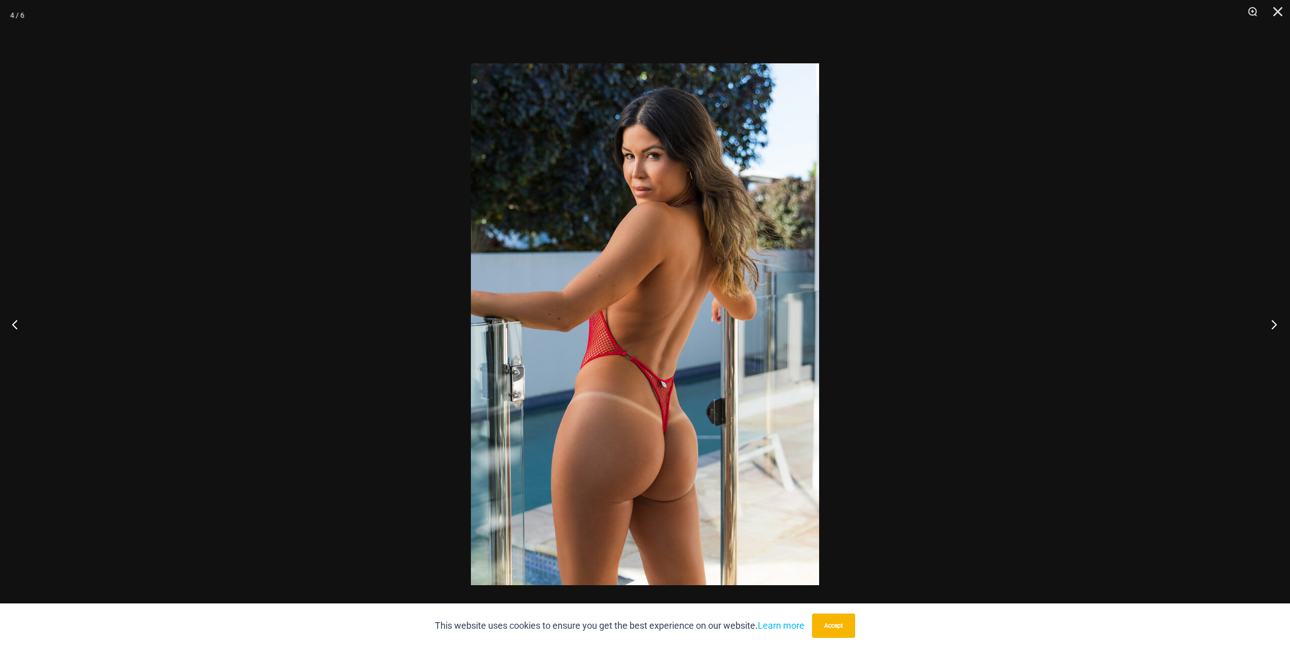
click at [1275, 325] on button "Next" at bounding box center [1271, 324] width 38 height 51
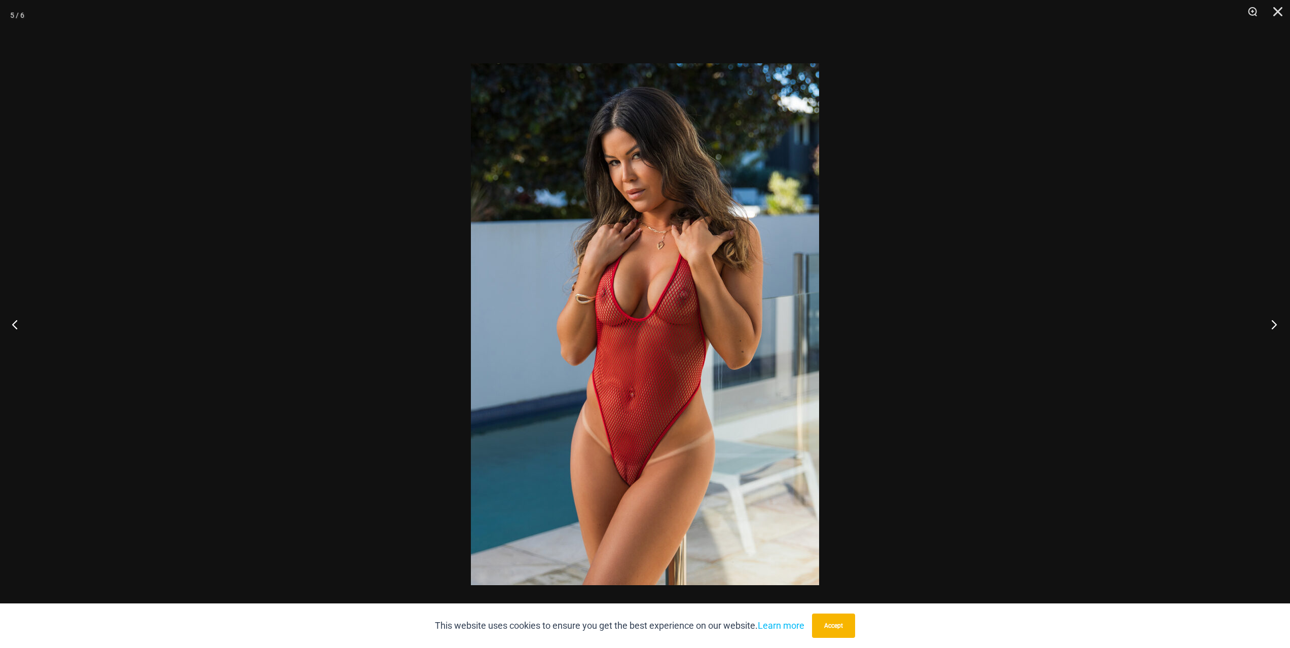
click at [1275, 325] on button "Next" at bounding box center [1271, 324] width 38 height 51
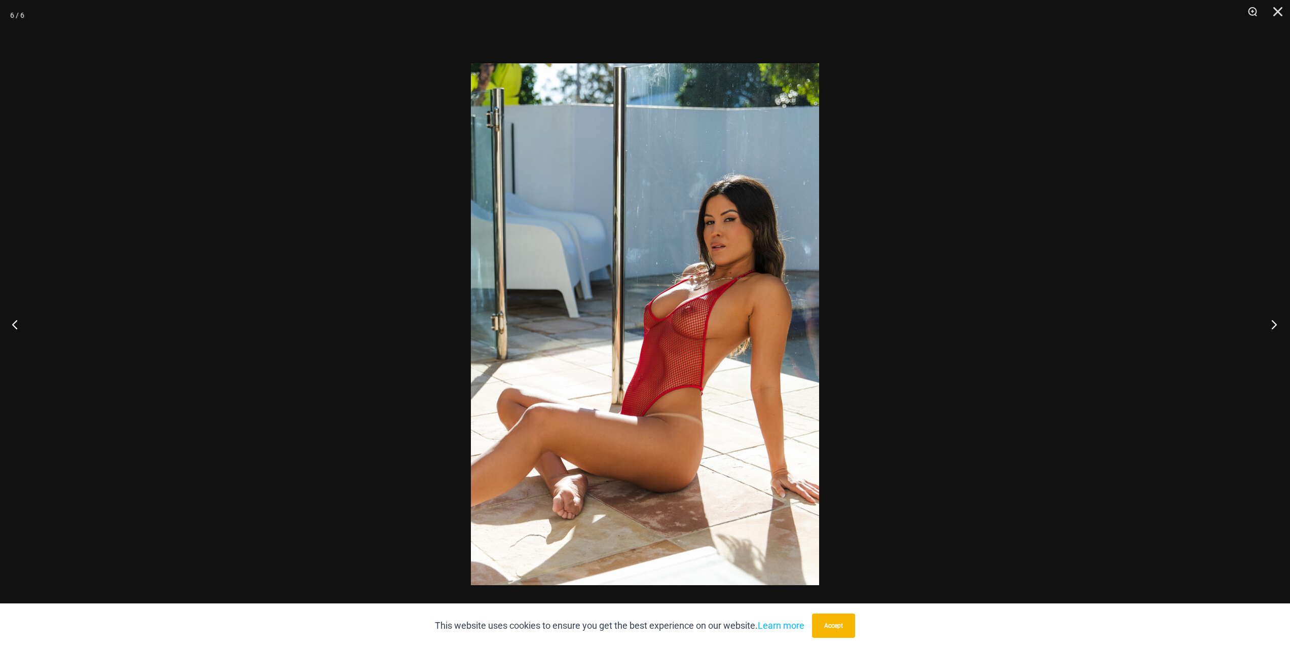
click at [1275, 325] on button "Next" at bounding box center [1271, 324] width 38 height 51
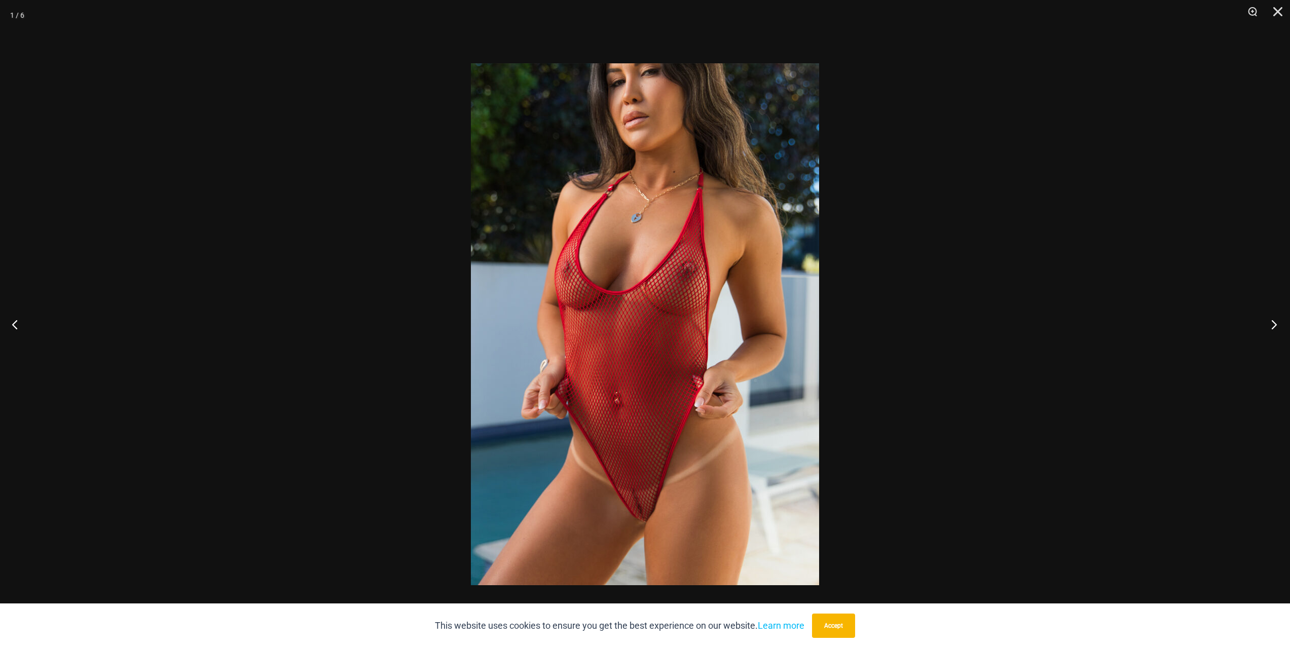
click at [1275, 325] on button "Next" at bounding box center [1271, 324] width 38 height 51
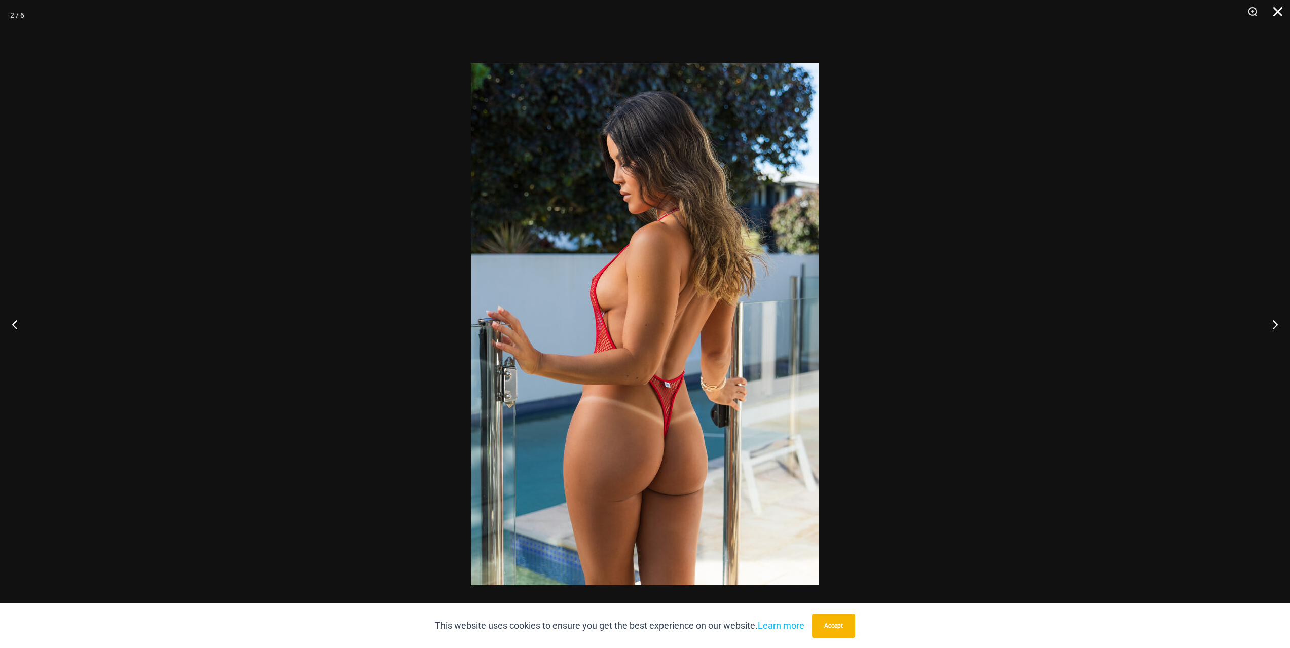
click at [1283, 14] on button "Close" at bounding box center [1274, 15] width 25 height 30
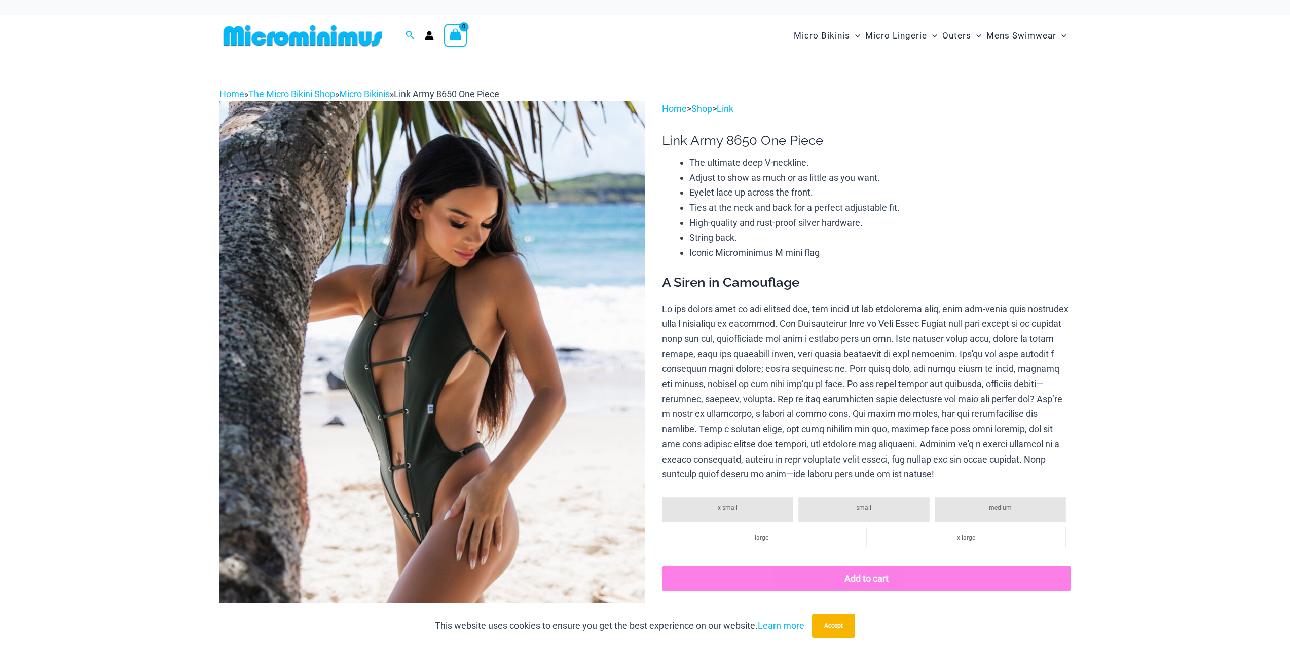
click at [411, 346] on img at bounding box center [433, 420] width 426 height 639
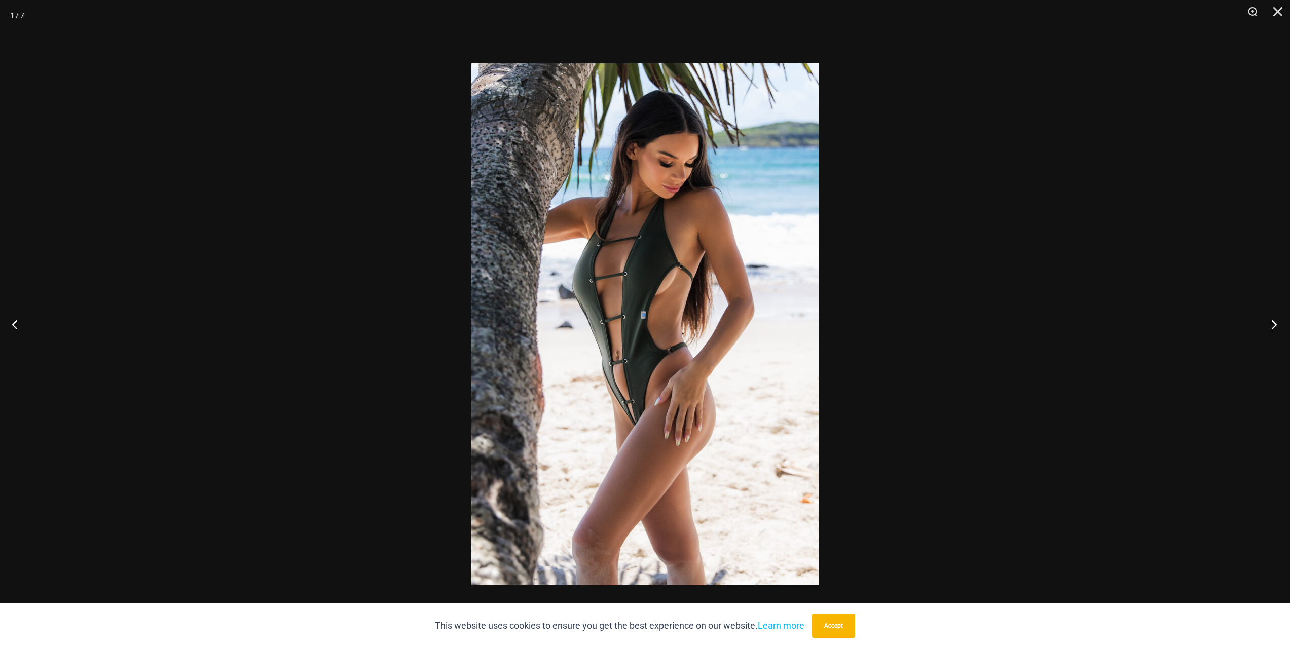
click at [1271, 324] on button "Next" at bounding box center [1271, 324] width 38 height 51
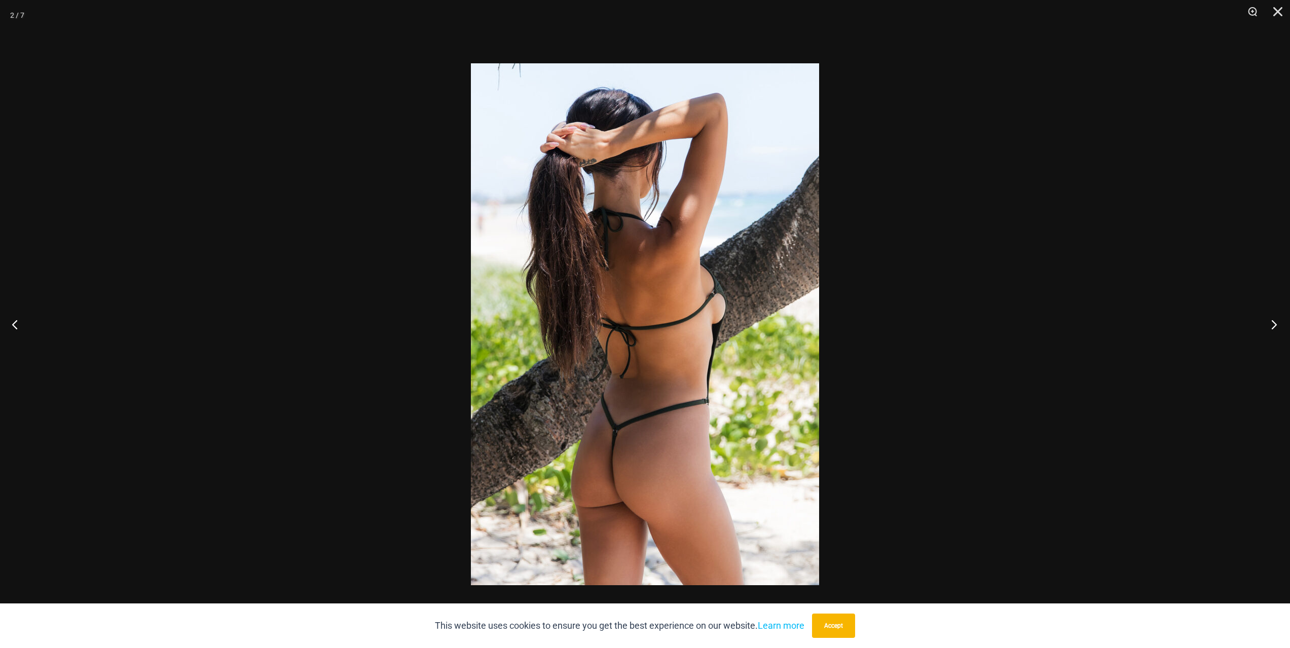
click at [1271, 324] on button "Next" at bounding box center [1271, 324] width 38 height 51
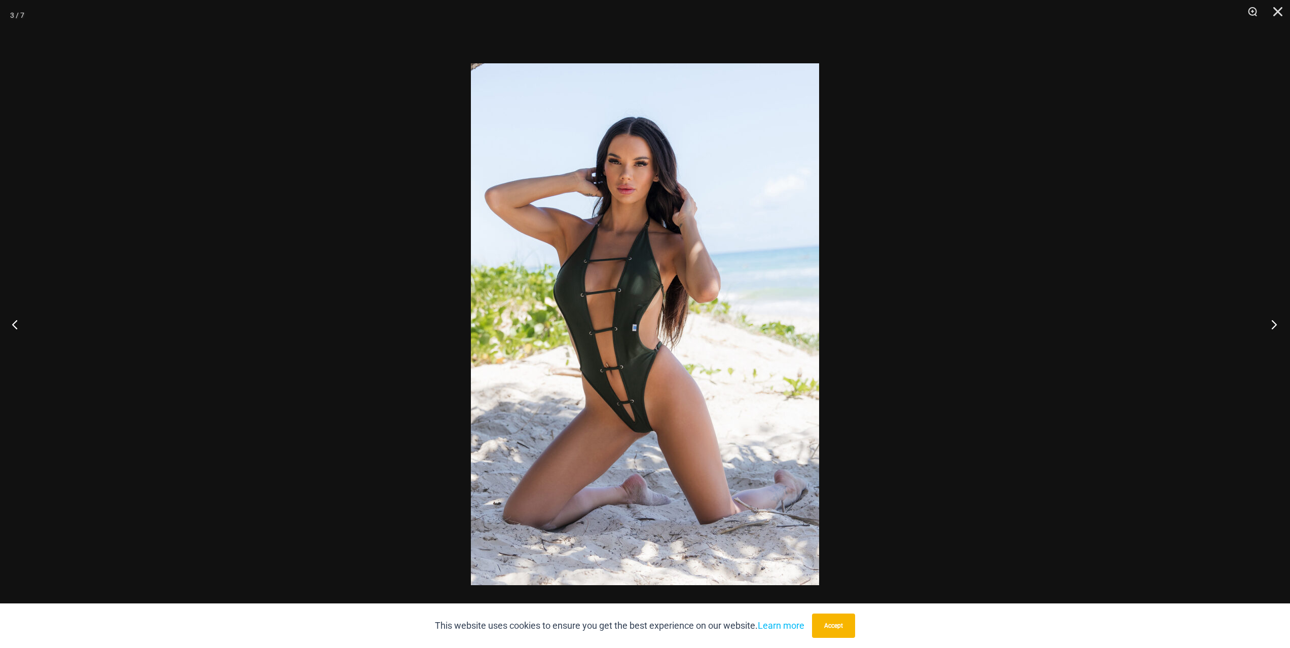
click at [1273, 326] on button "Next" at bounding box center [1271, 324] width 38 height 51
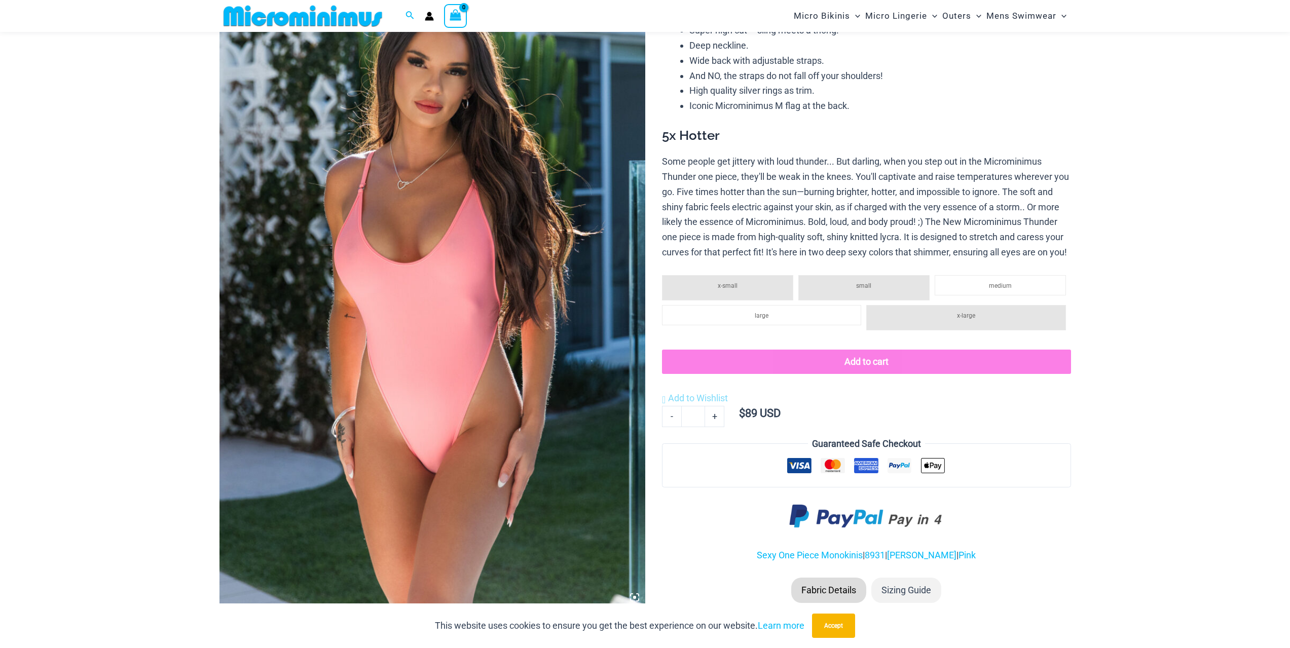
scroll to position [144, 0]
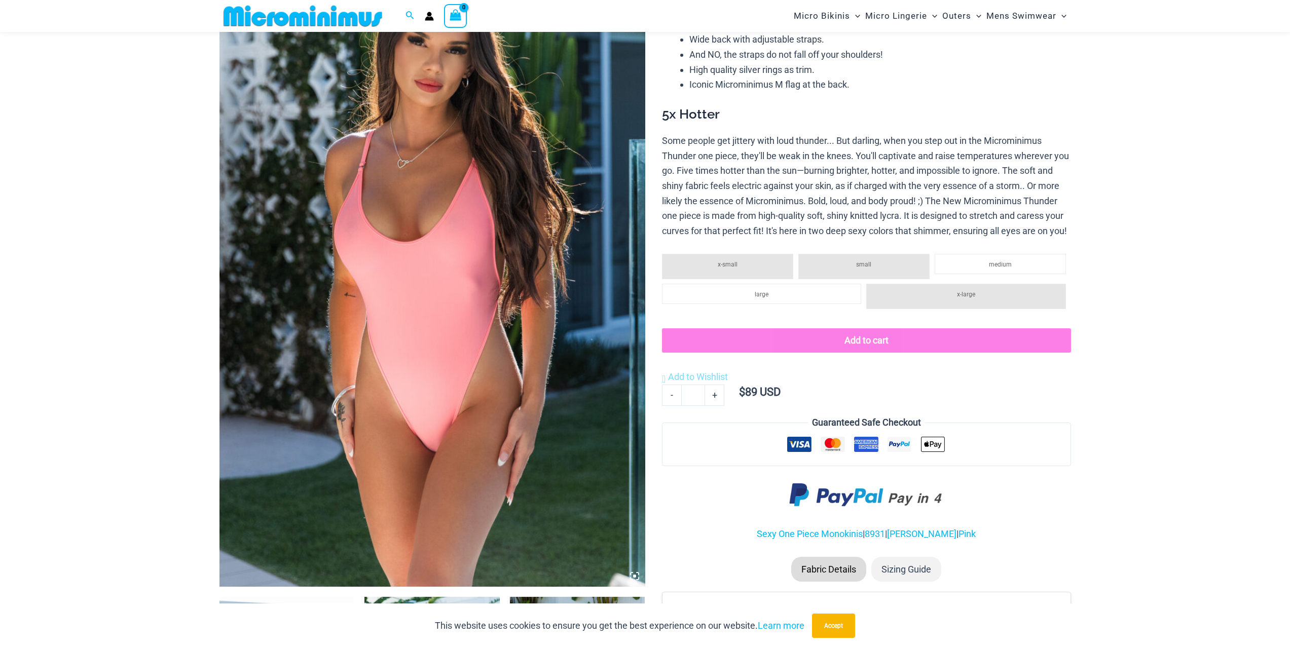
click at [462, 183] on img at bounding box center [433, 267] width 426 height 639
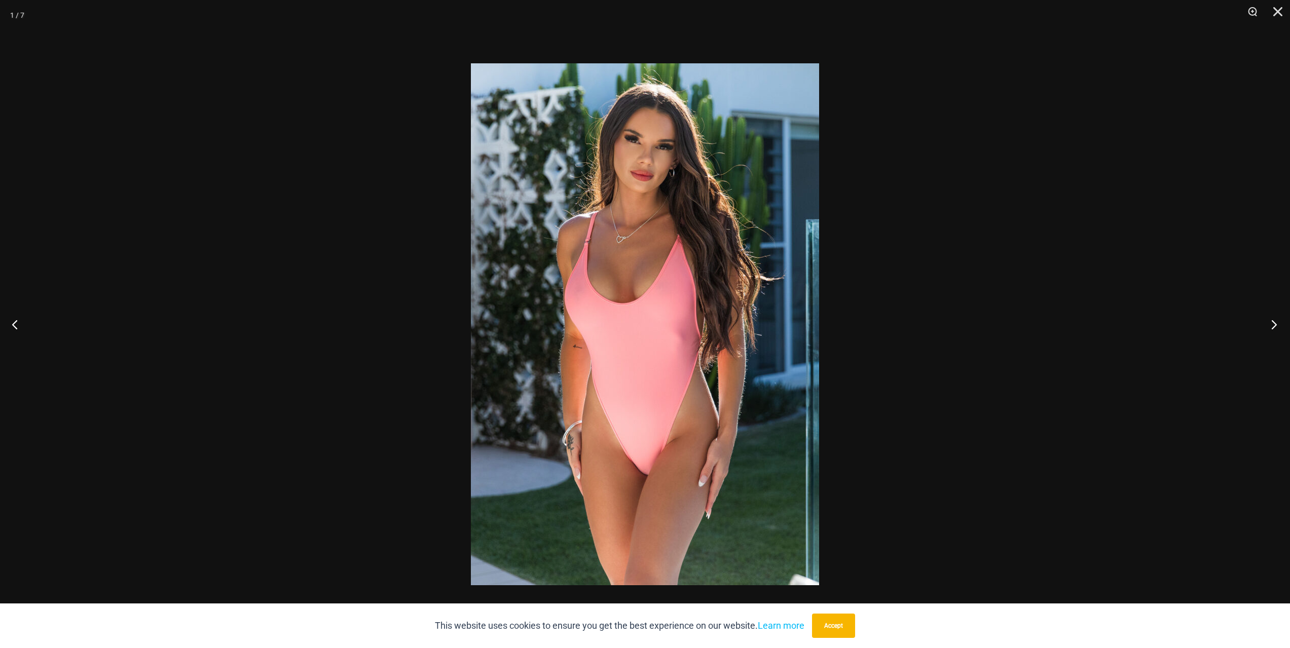
click at [1271, 325] on button "Next" at bounding box center [1271, 324] width 38 height 51
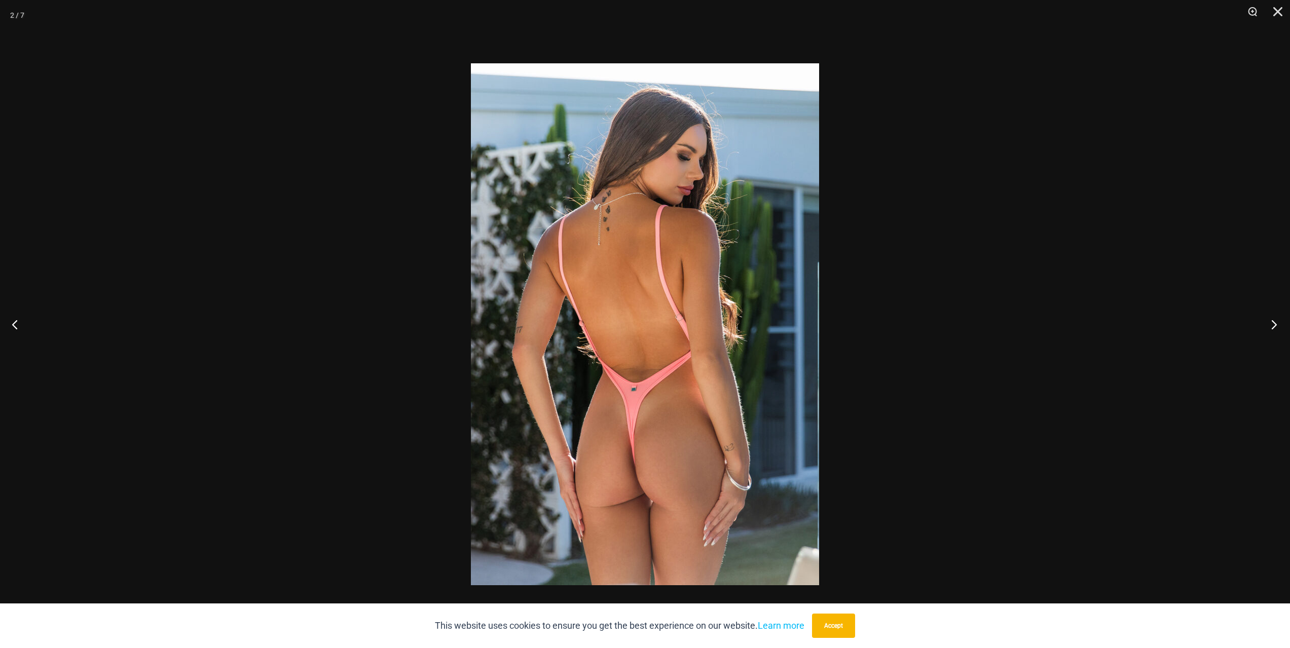
click at [1272, 325] on button "Next" at bounding box center [1271, 324] width 38 height 51
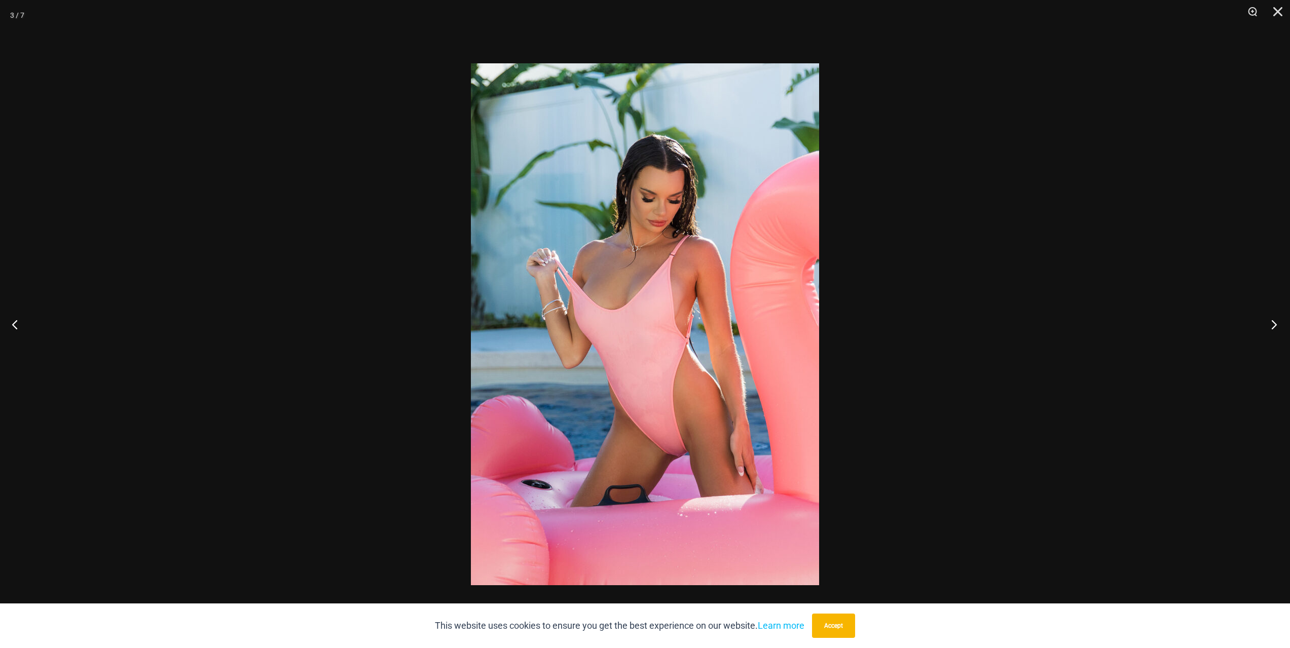
click at [1272, 325] on button "Next" at bounding box center [1271, 324] width 38 height 51
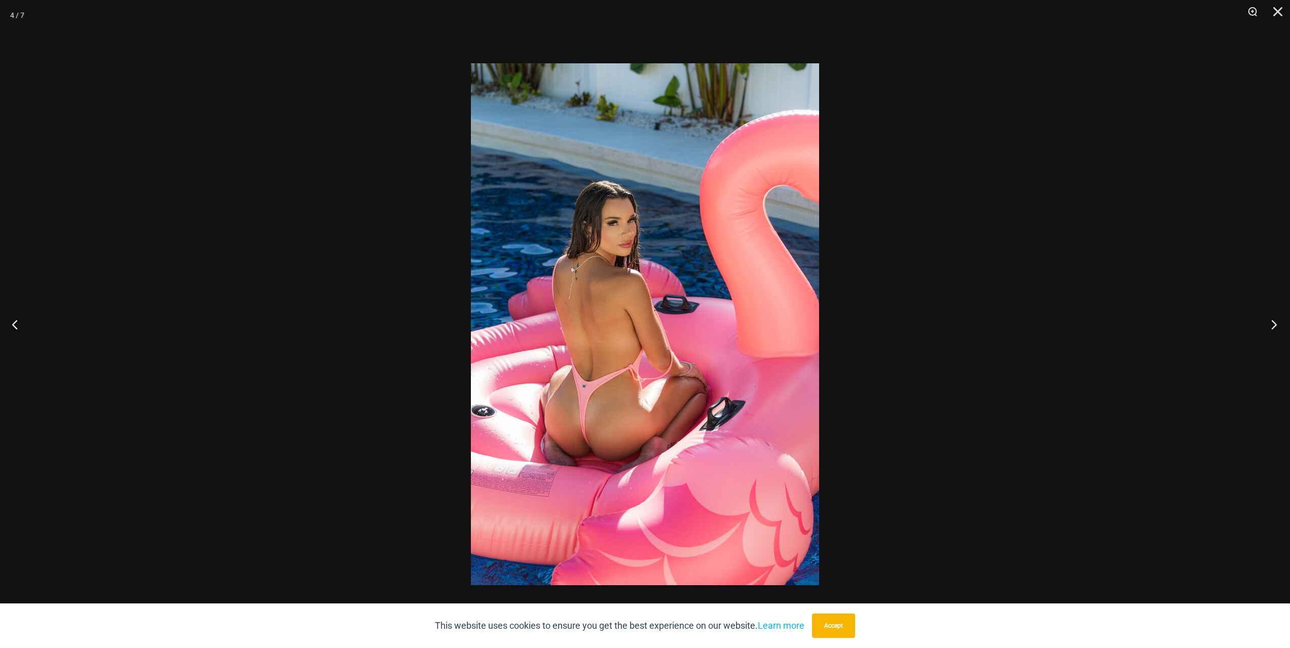
click at [1272, 325] on button "Next" at bounding box center [1271, 324] width 38 height 51
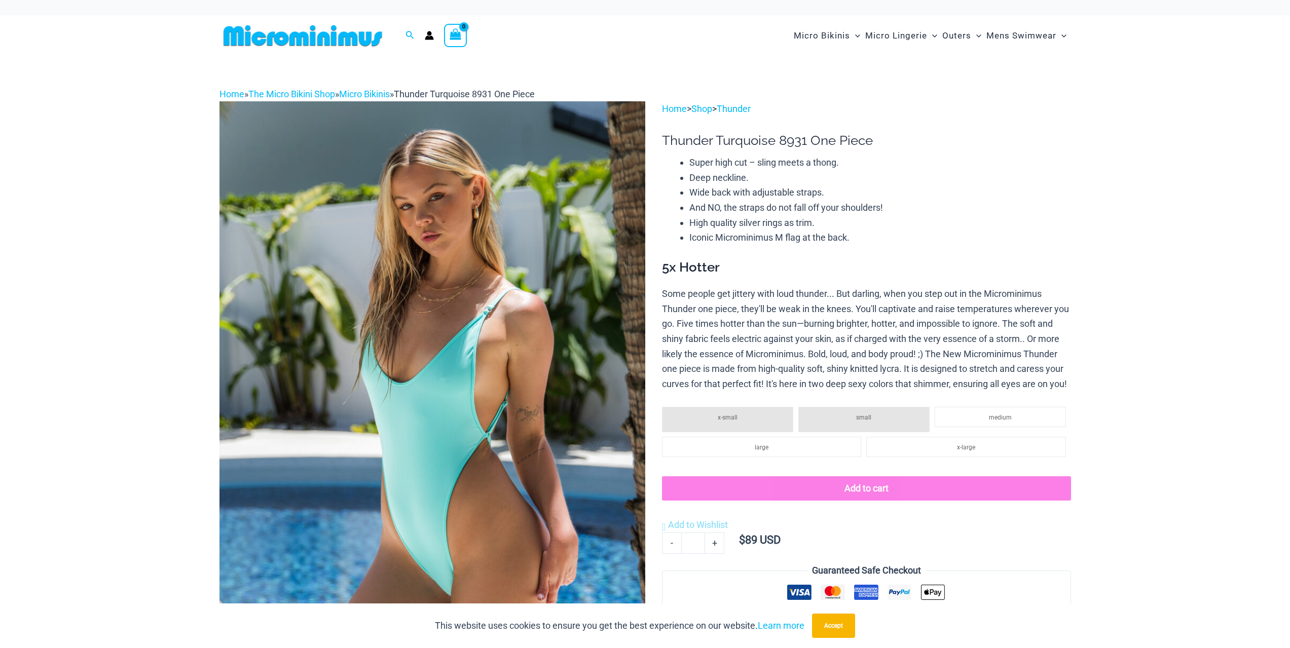
click at [477, 239] on img at bounding box center [433, 420] width 426 height 639
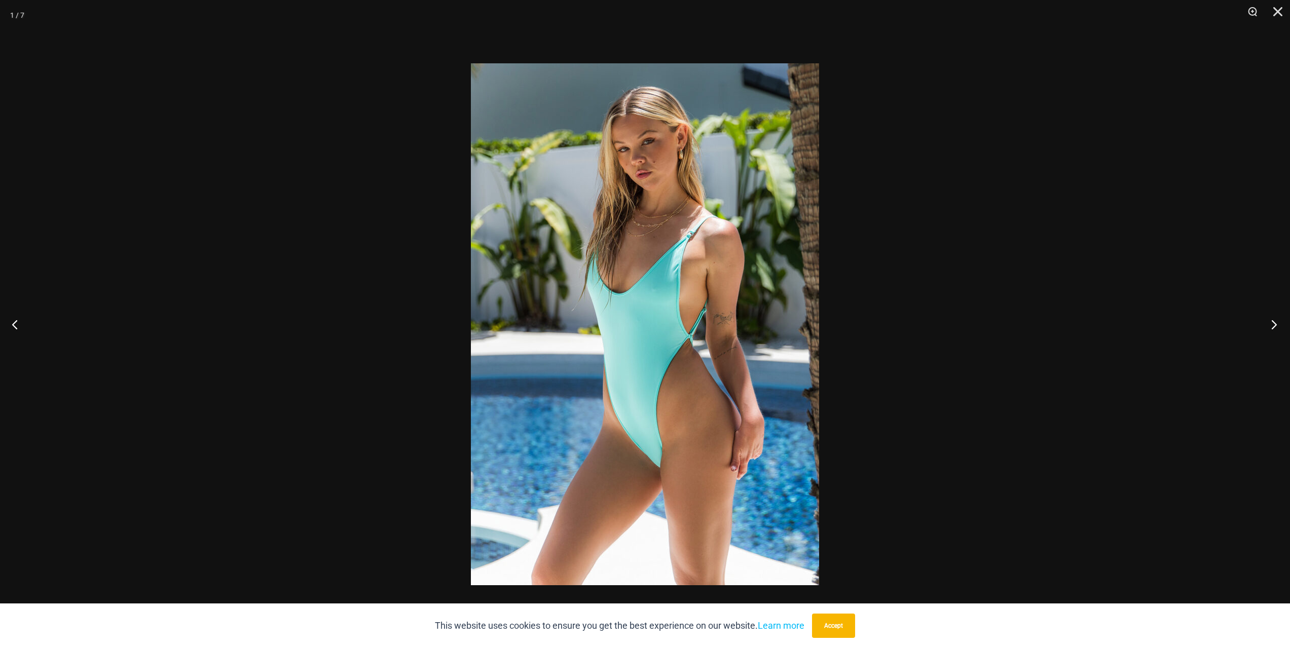
click at [1273, 329] on button "Next" at bounding box center [1271, 324] width 38 height 51
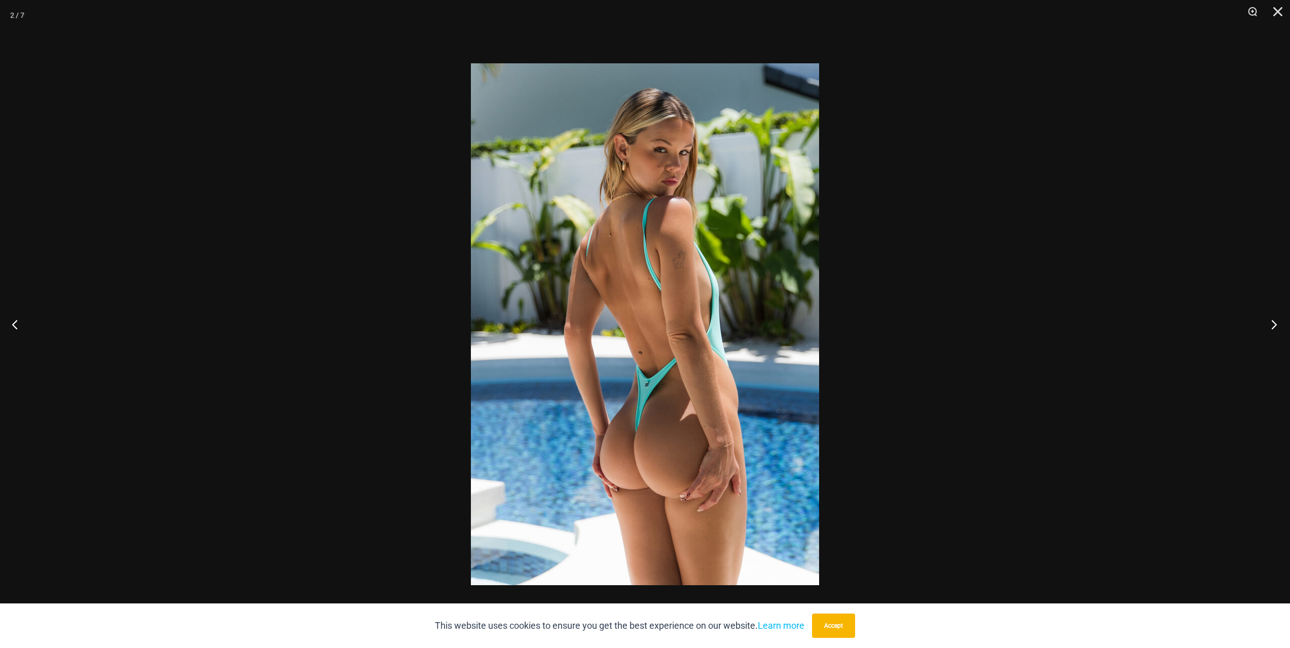
click at [1273, 329] on button "Next" at bounding box center [1271, 324] width 38 height 51
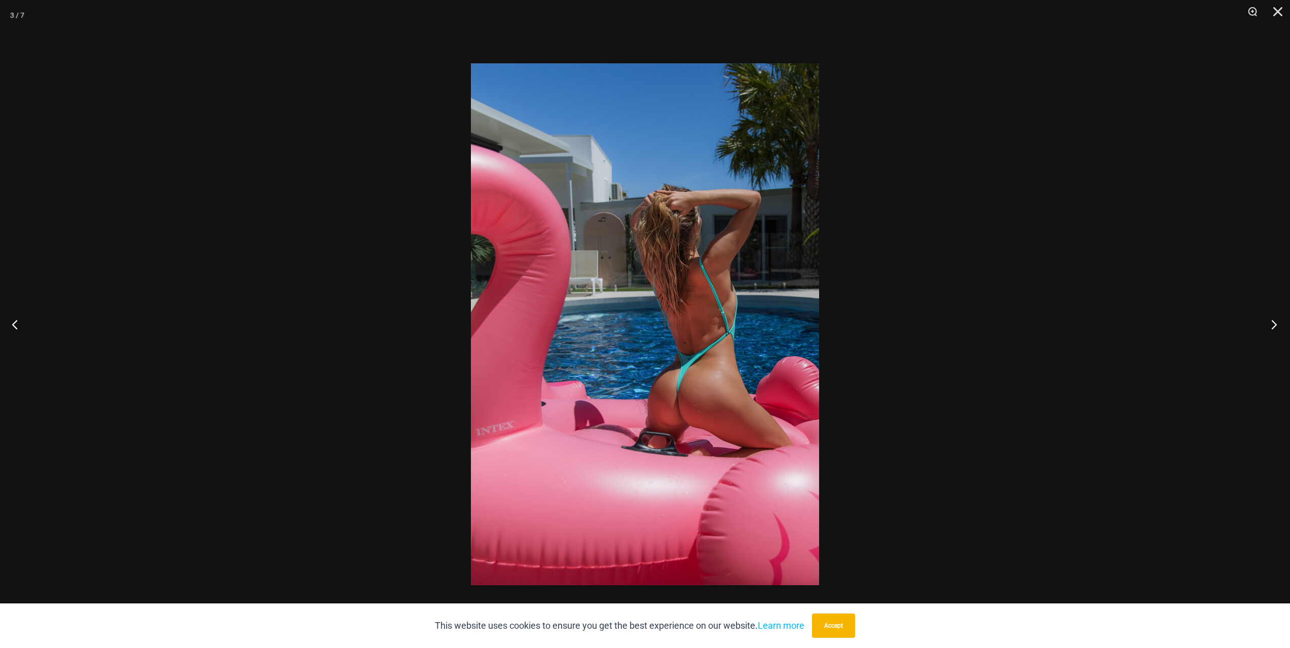
click at [1273, 329] on button "Next" at bounding box center [1271, 324] width 38 height 51
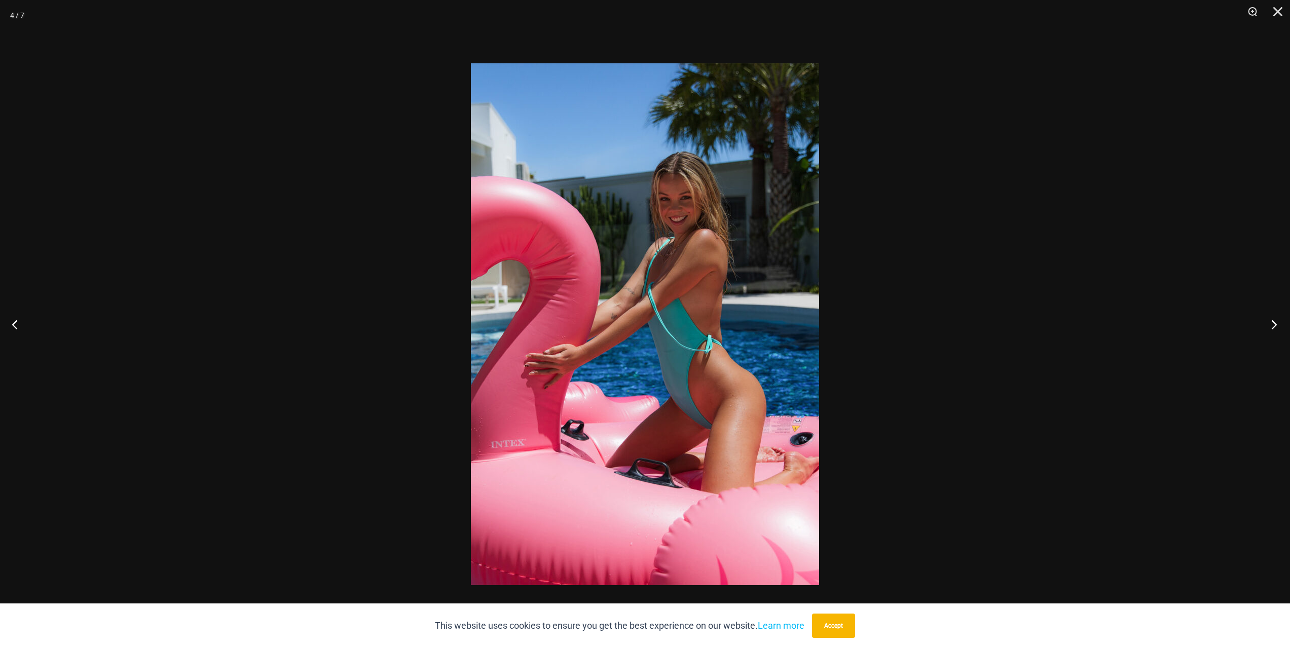
click at [1273, 329] on button "Next" at bounding box center [1271, 324] width 38 height 51
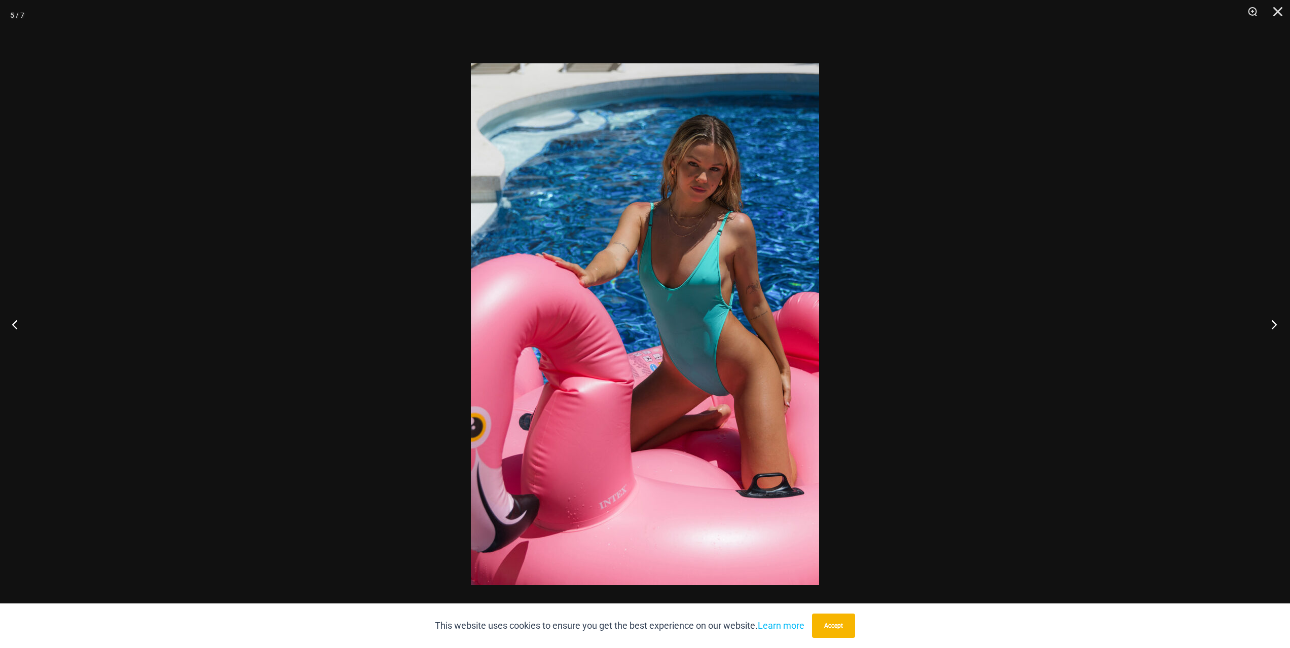
click at [1273, 329] on button "Next" at bounding box center [1271, 324] width 38 height 51
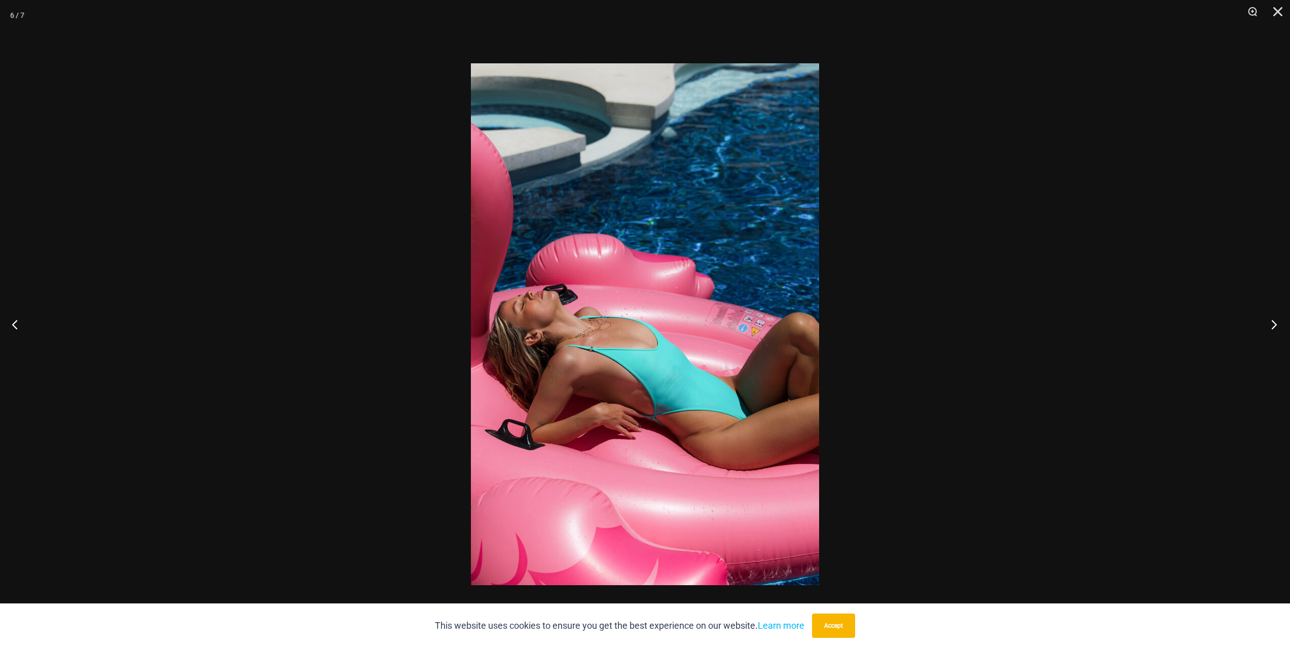
click at [1274, 329] on button "Next" at bounding box center [1271, 324] width 38 height 51
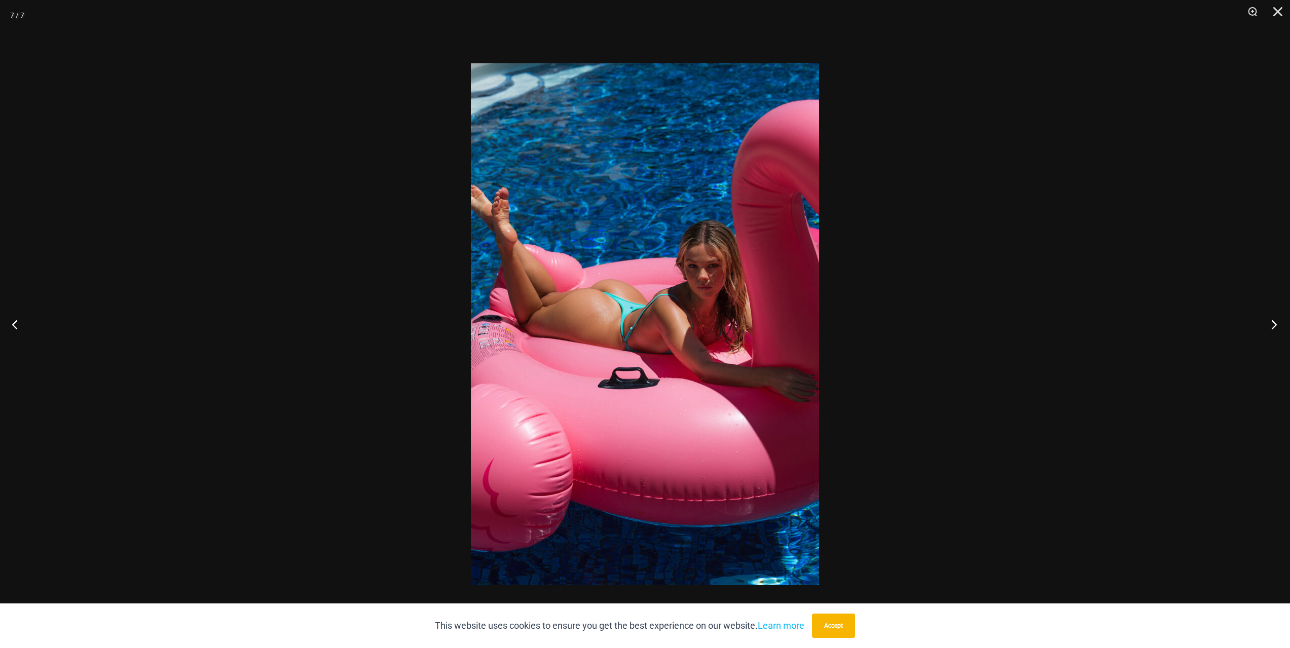
click at [1274, 329] on button "Next" at bounding box center [1271, 324] width 38 height 51
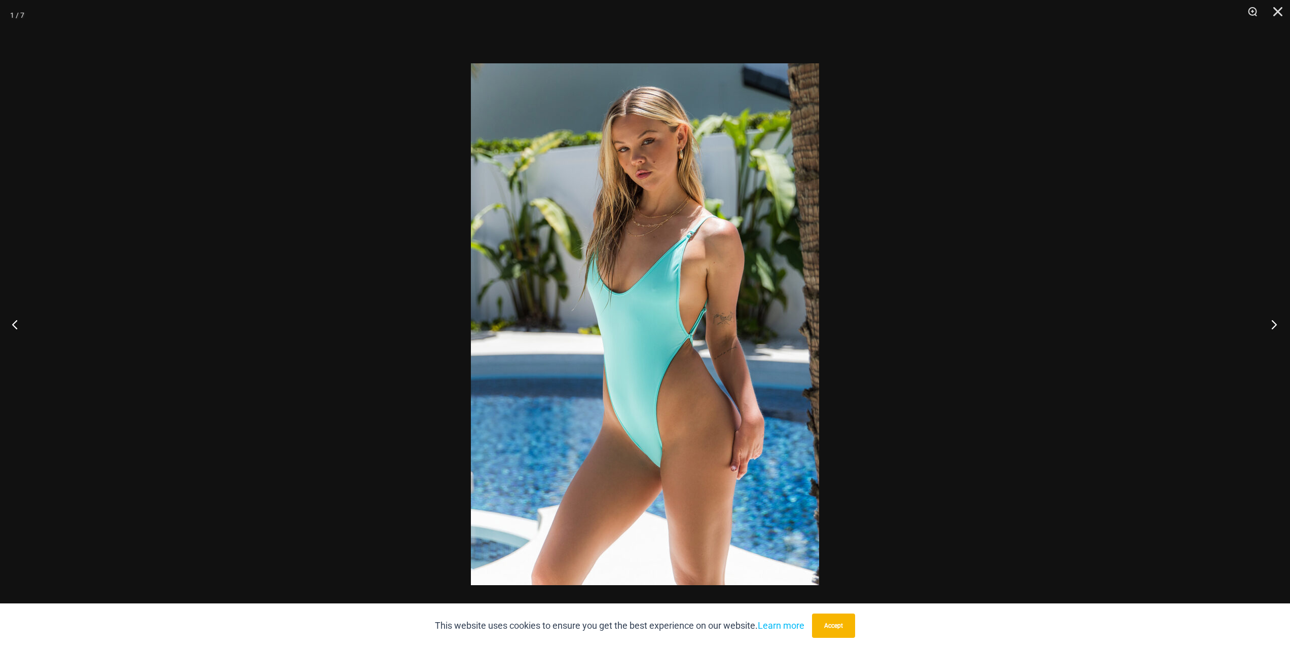
click at [1278, 328] on button "Next" at bounding box center [1271, 324] width 38 height 51
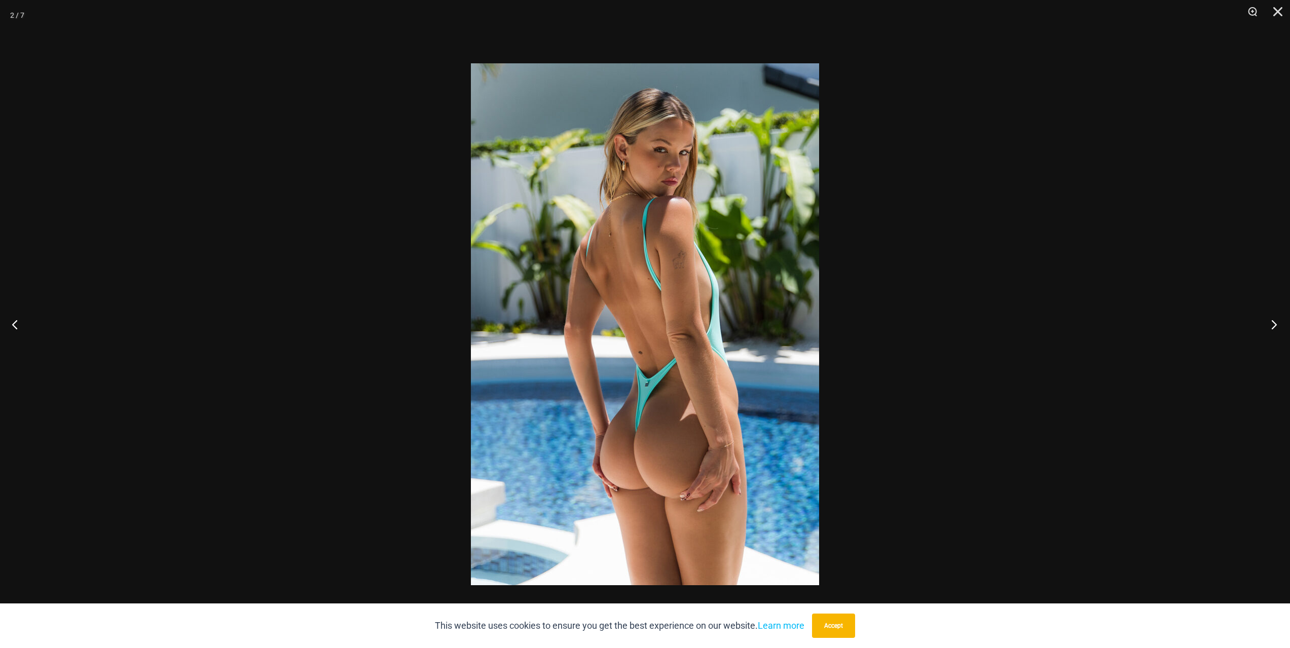
click at [1278, 328] on button "Next" at bounding box center [1271, 324] width 38 height 51
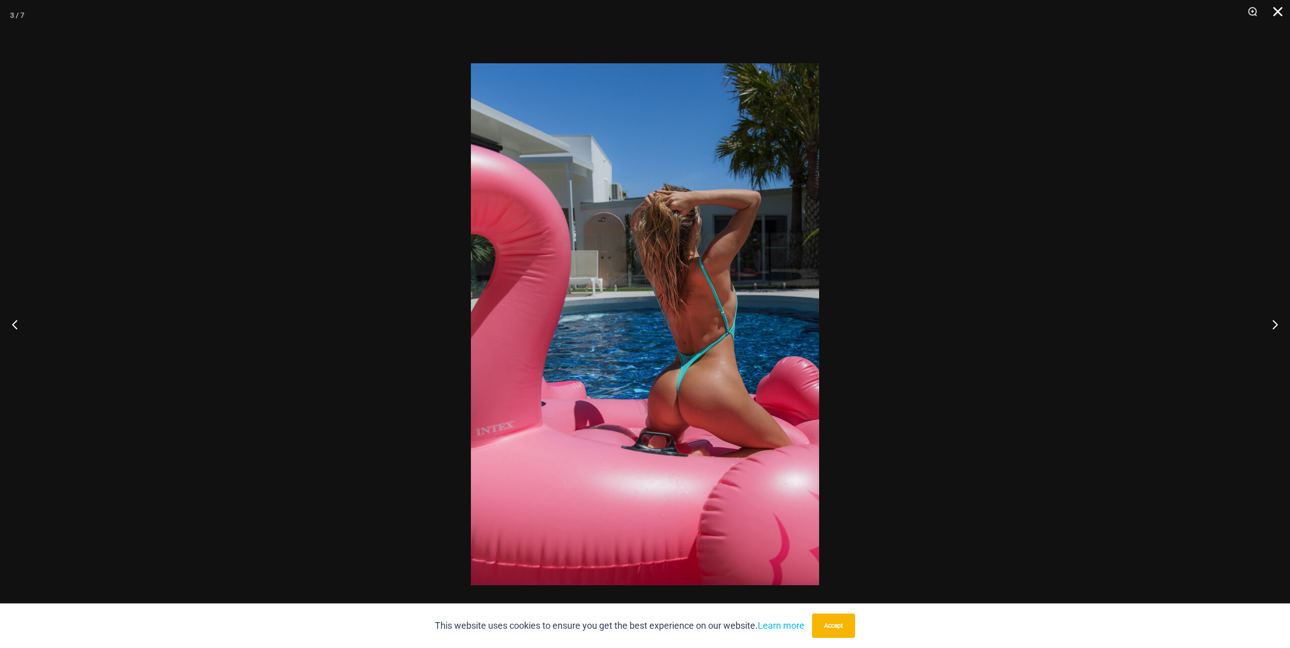
click at [1282, 13] on button "Close" at bounding box center [1274, 15] width 25 height 30
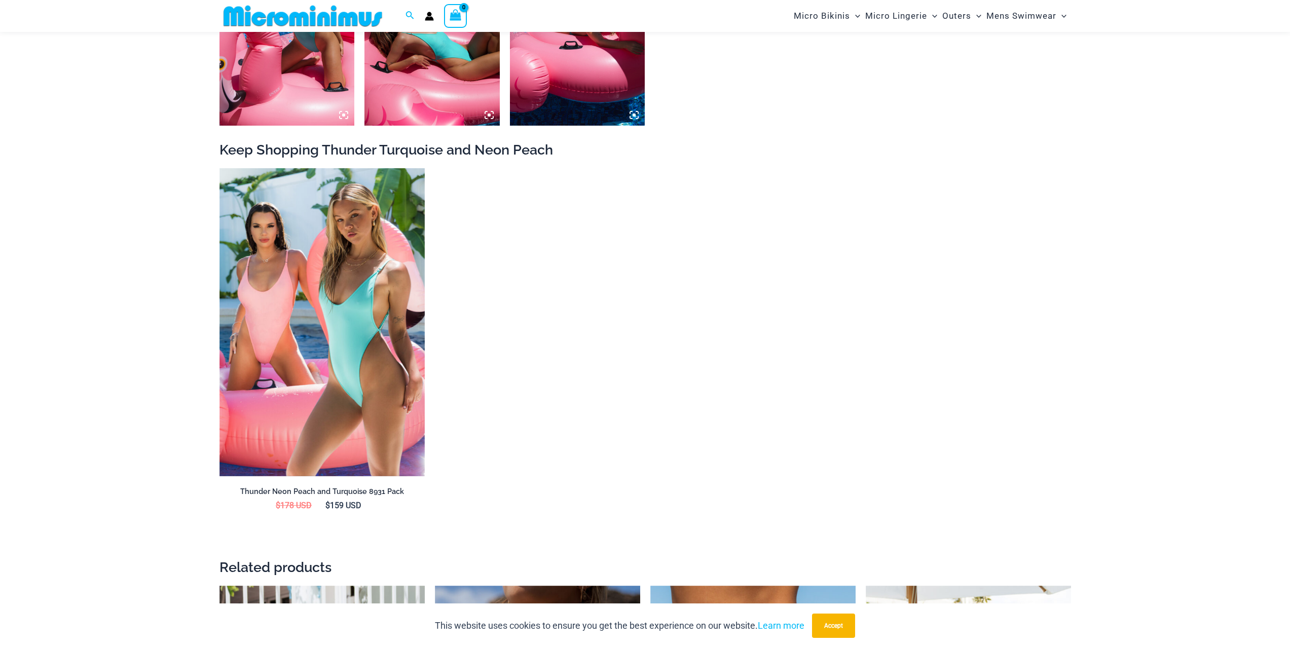
scroll to position [1056, 0]
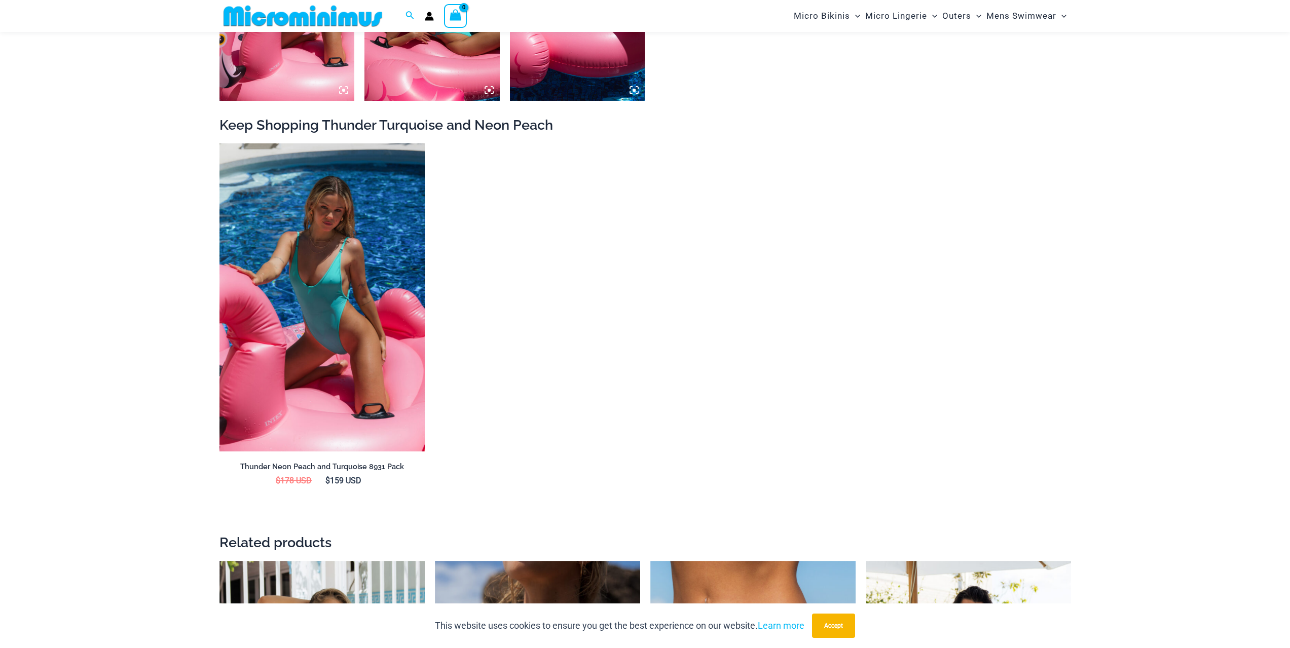
click at [298, 262] on img at bounding box center [322, 297] width 205 height 308
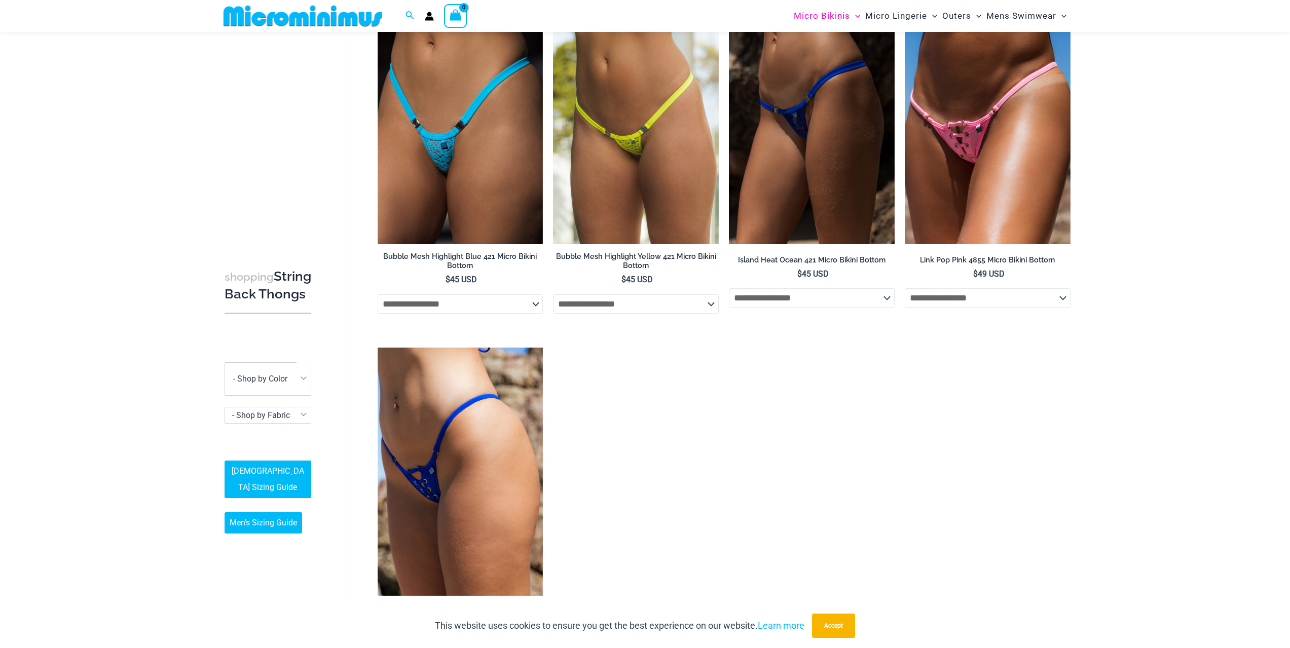
scroll to position [1835, 0]
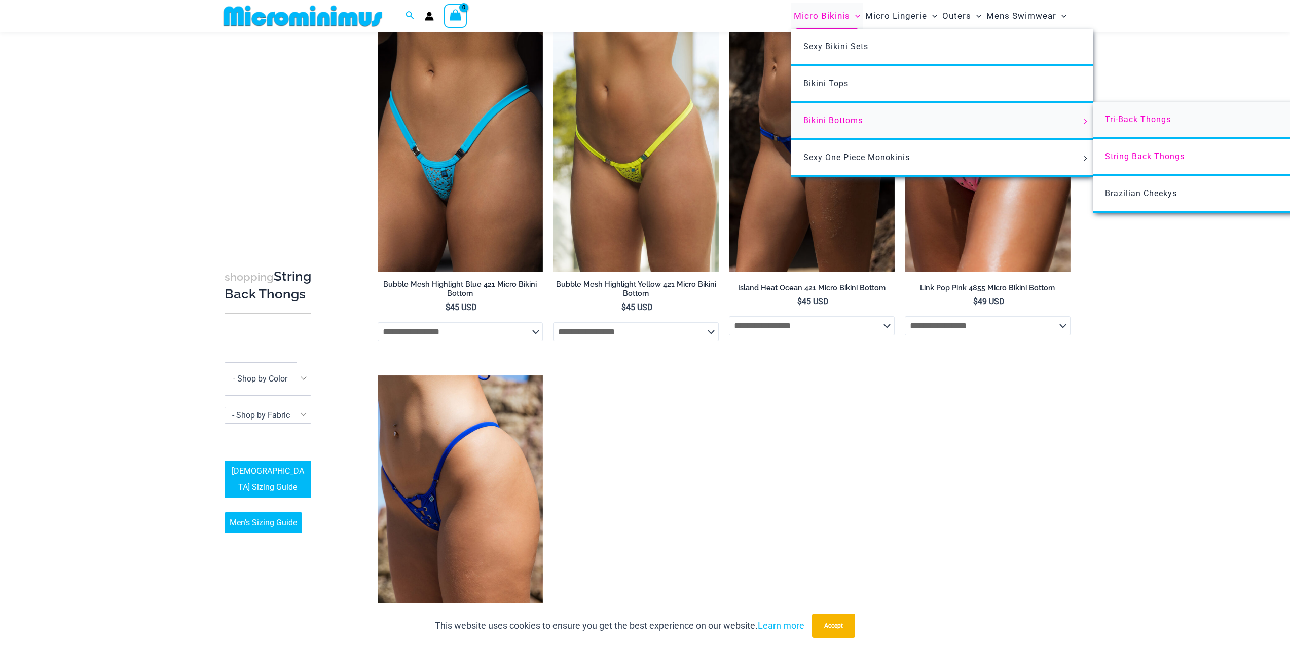
click at [1136, 121] on span "Tri-Back Thongs" at bounding box center [1138, 120] width 66 height 10
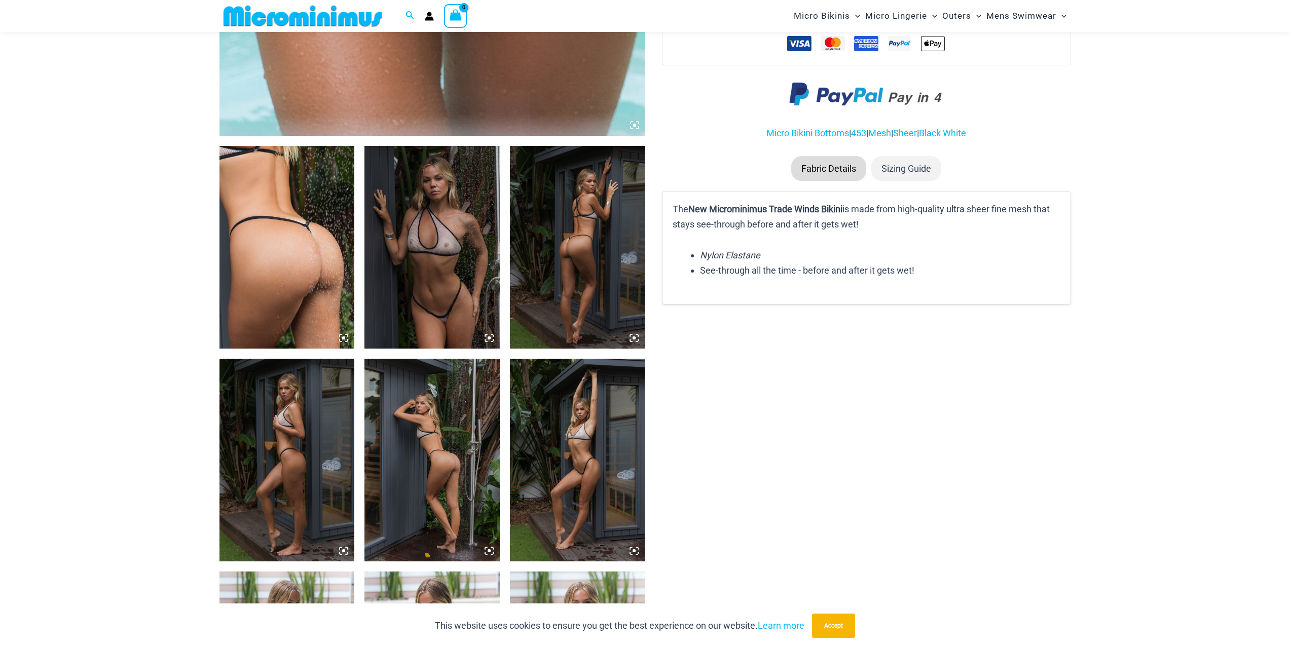
scroll to position [599, 0]
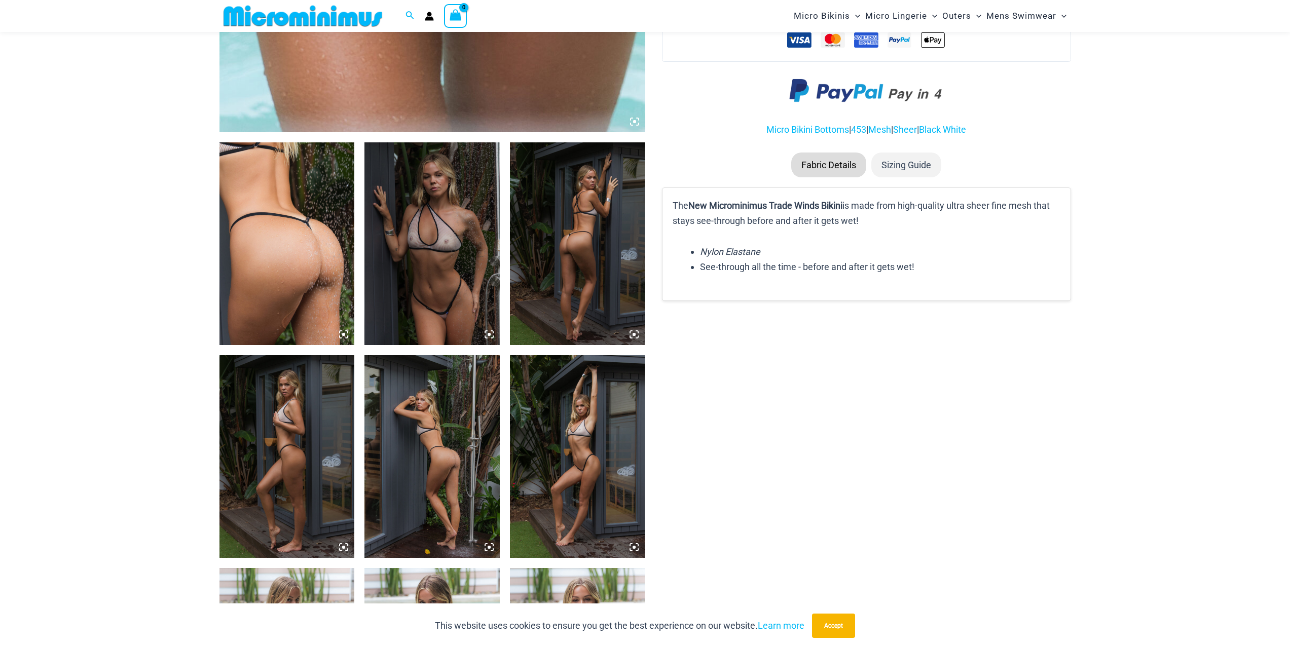
click at [416, 287] on img at bounding box center [431, 243] width 135 height 203
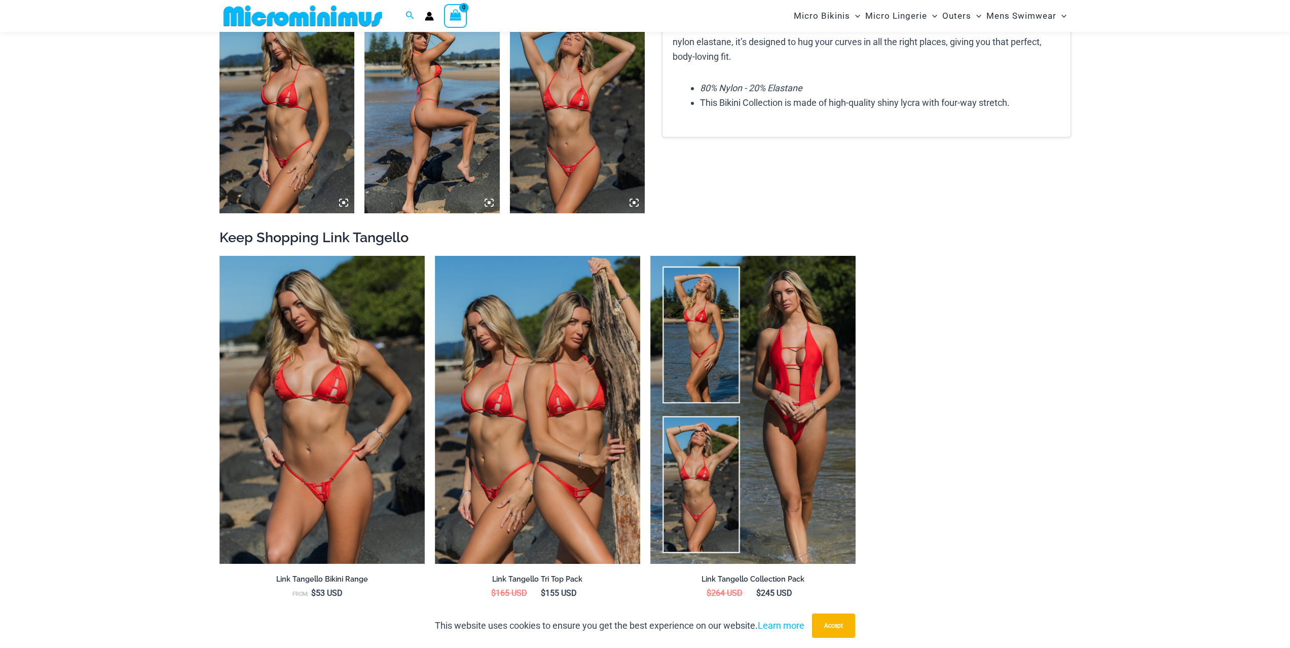
scroll to position [954, 0]
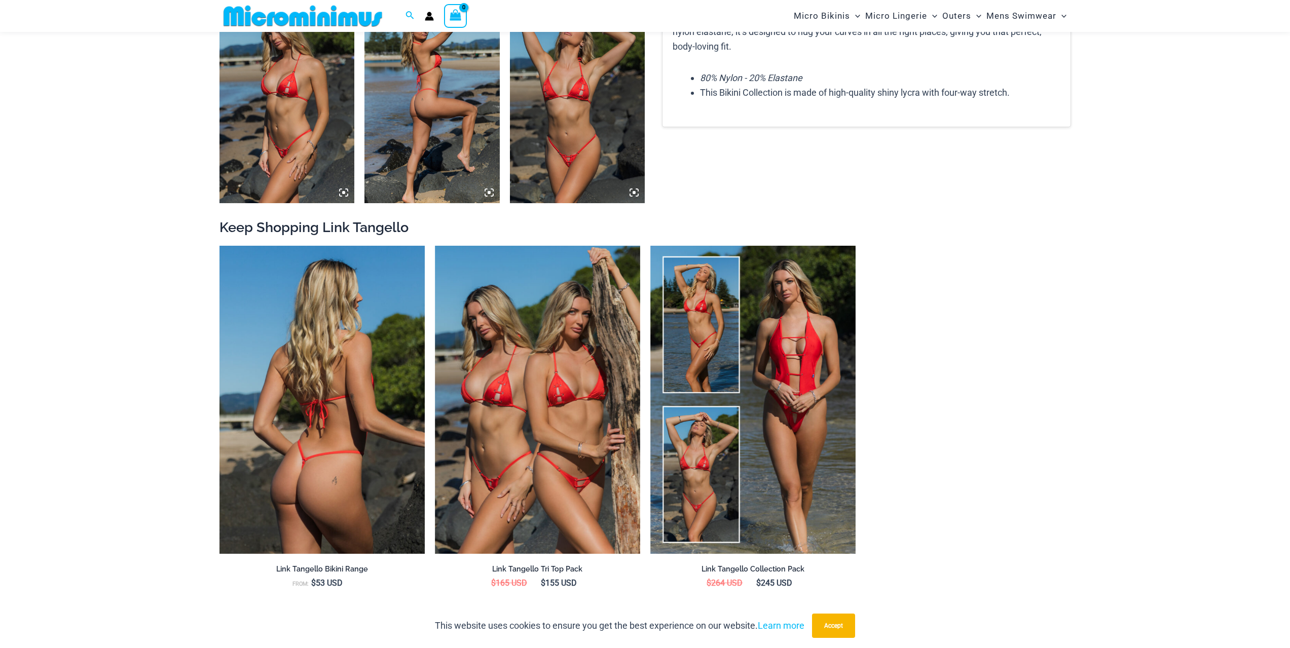
click at [320, 410] on img at bounding box center [322, 400] width 205 height 308
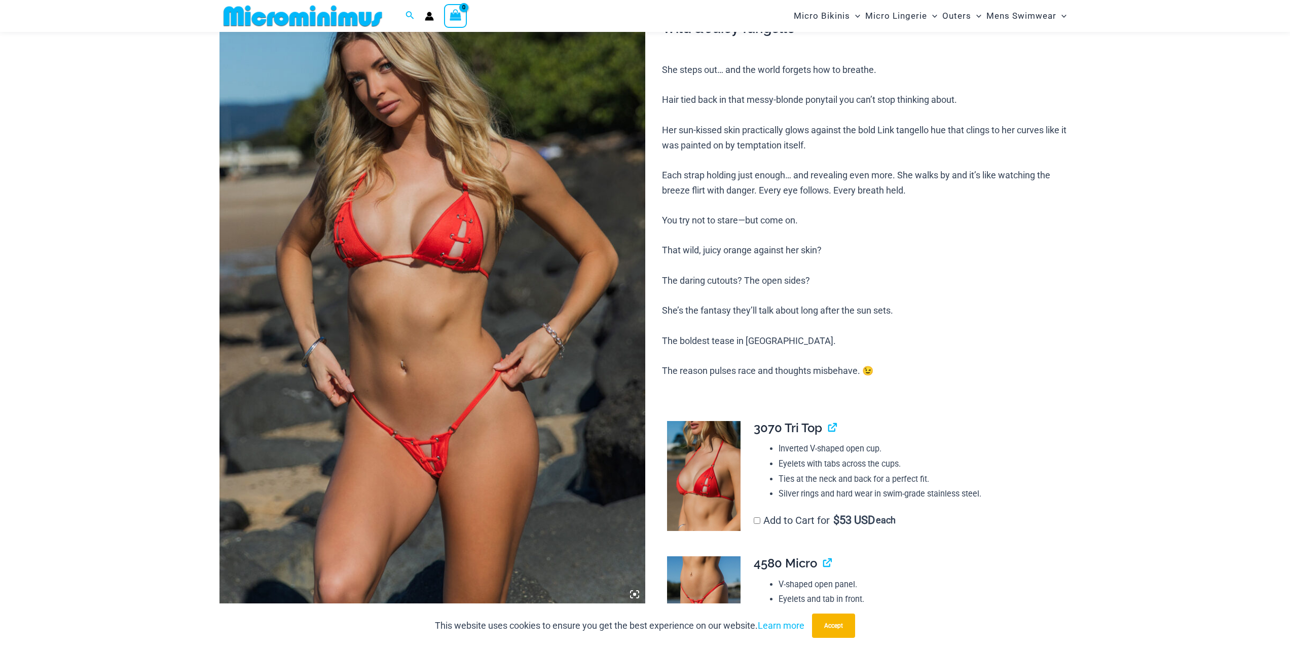
scroll to position [195, 0]
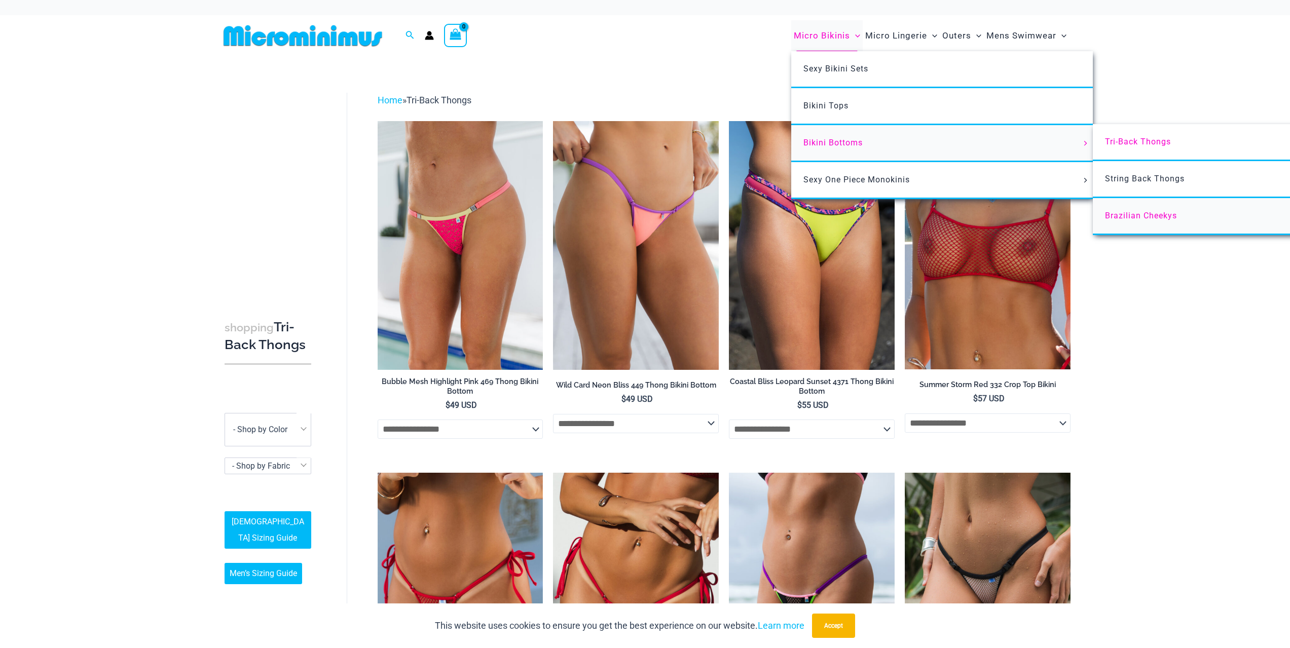
click at [1153, 217] on span "Brazilian Cheekys" at bounding box center [1141, 216] width 72 height 10
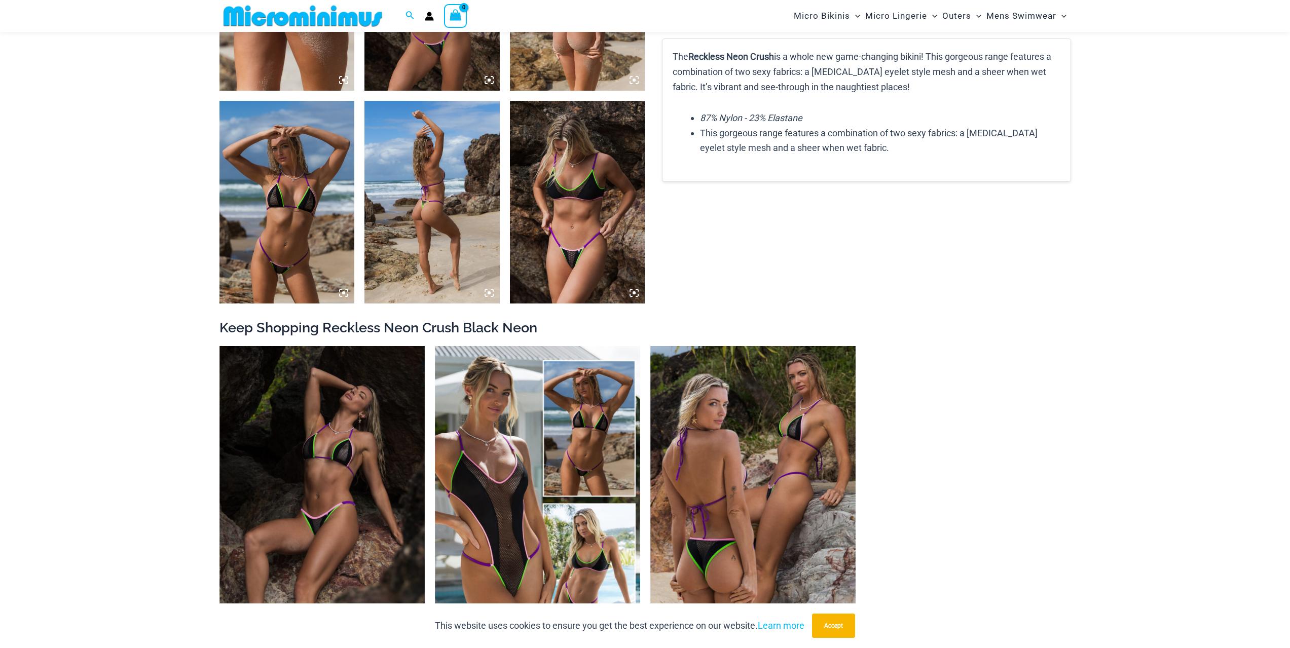
scroll to position [903, 0]
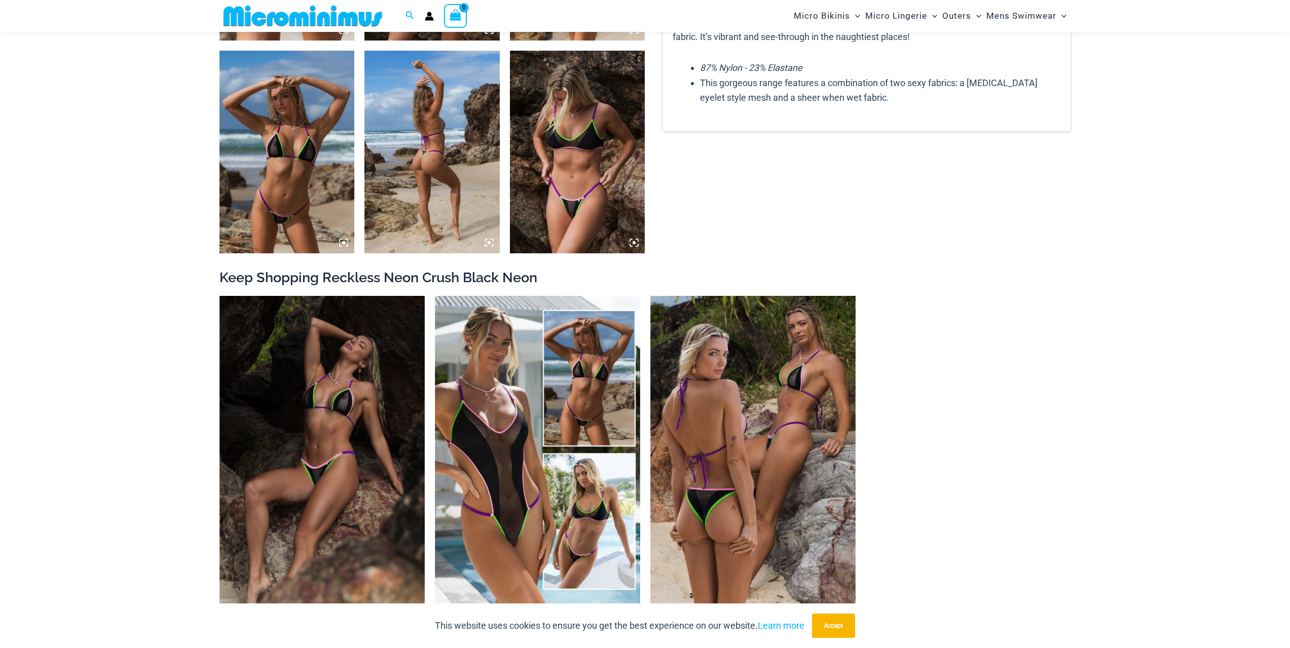
click at [580, 153] on img at bounding box center [577, 152] width 135 height 203
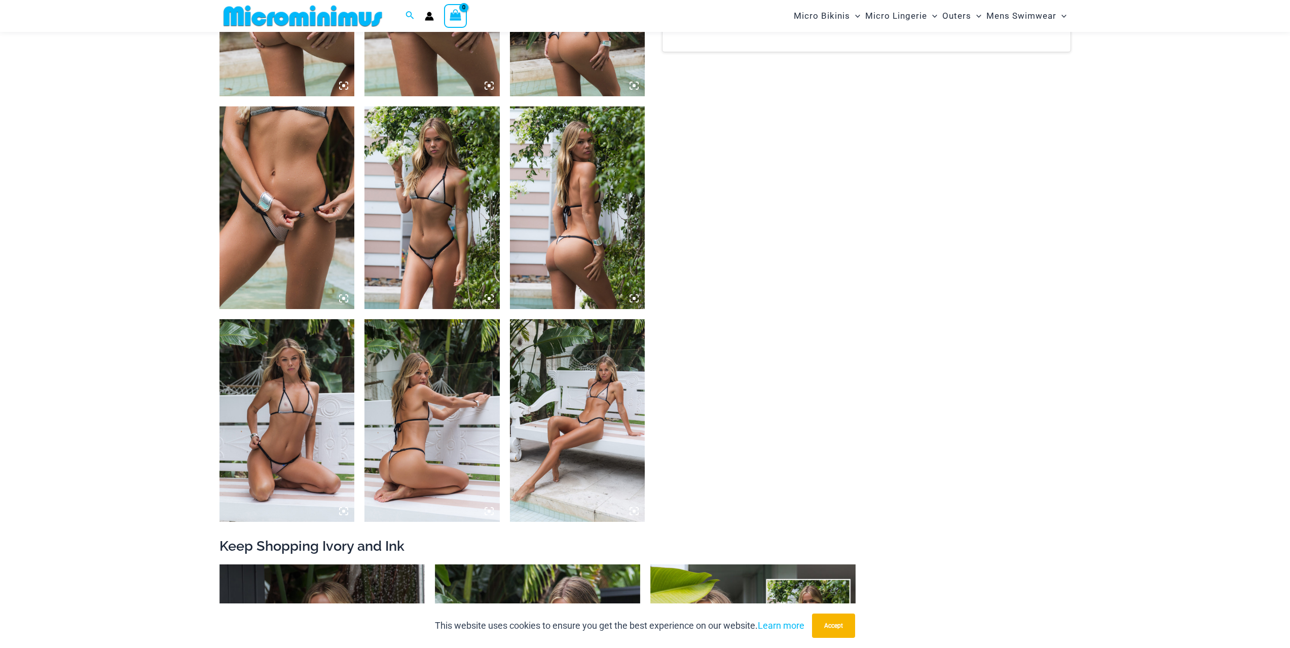
scroll to position [904, 0]
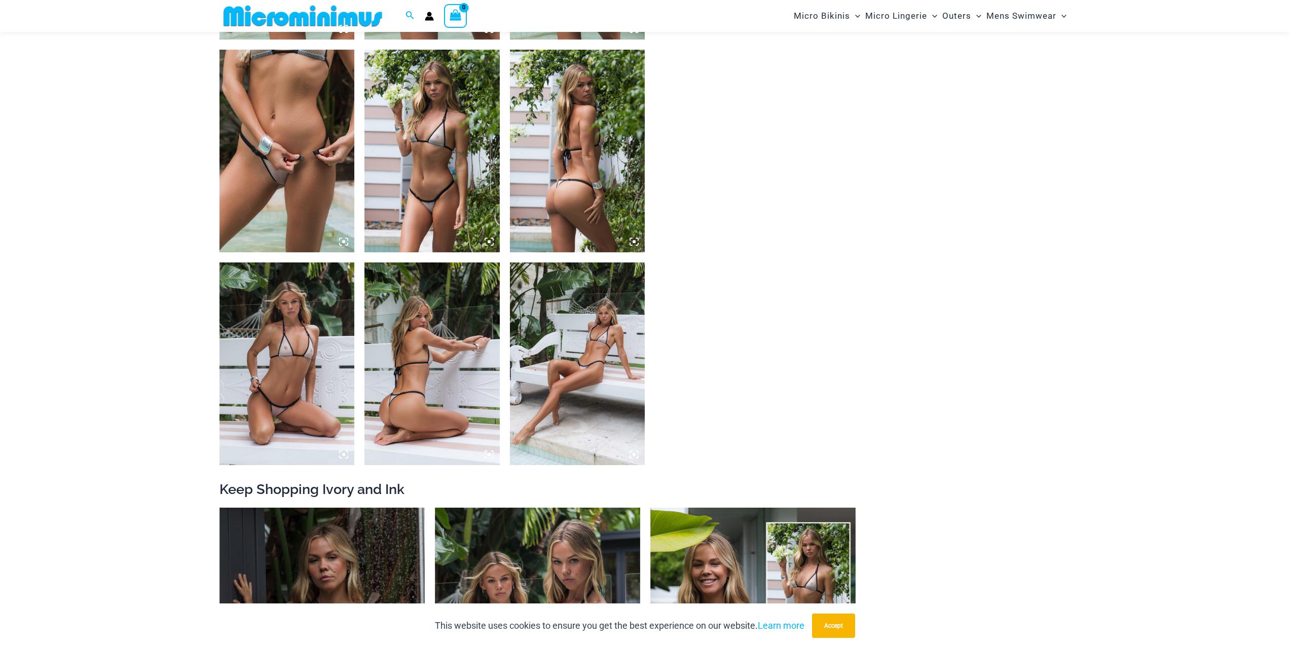
click at [306, 327] on img at bounding box center [287, 364] width 135 height 203
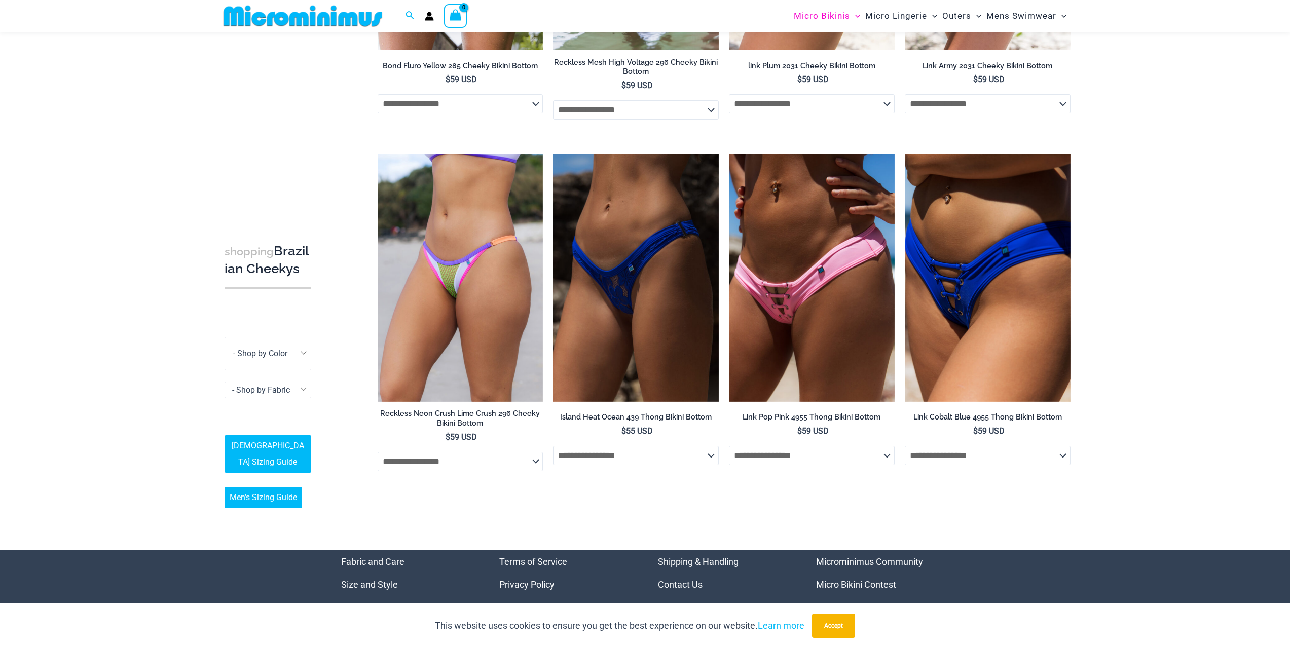
scroll to position [701, 0]
